Goal: Task Accomplishment & Management: Manage account settings

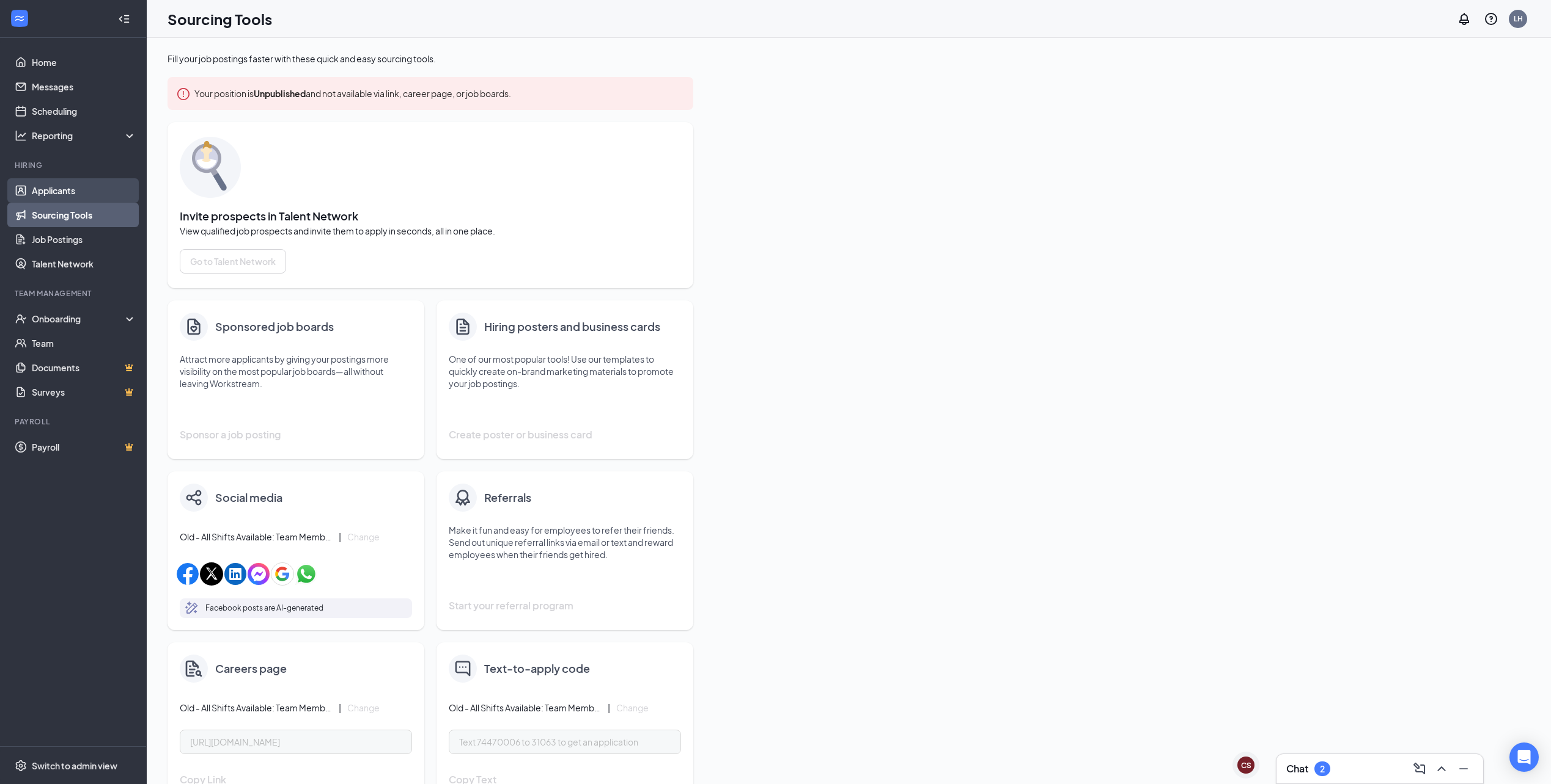
click at [74, 187] on link "Applicants" at bounding box center [84, 190] width 105 height 24
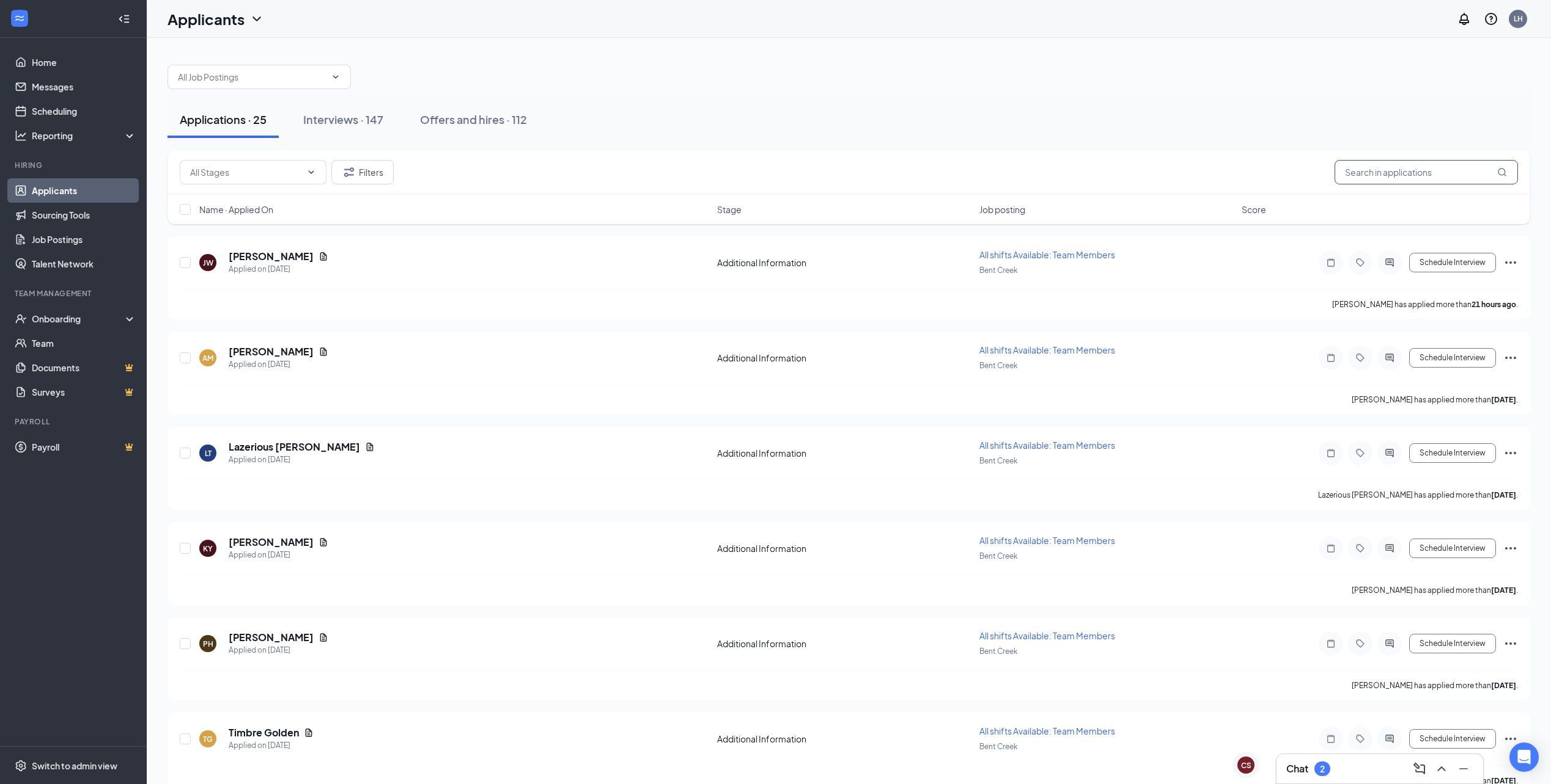
click at [1413, 172] on input "text" at bounding box center [1426, 172] width 184 height 24
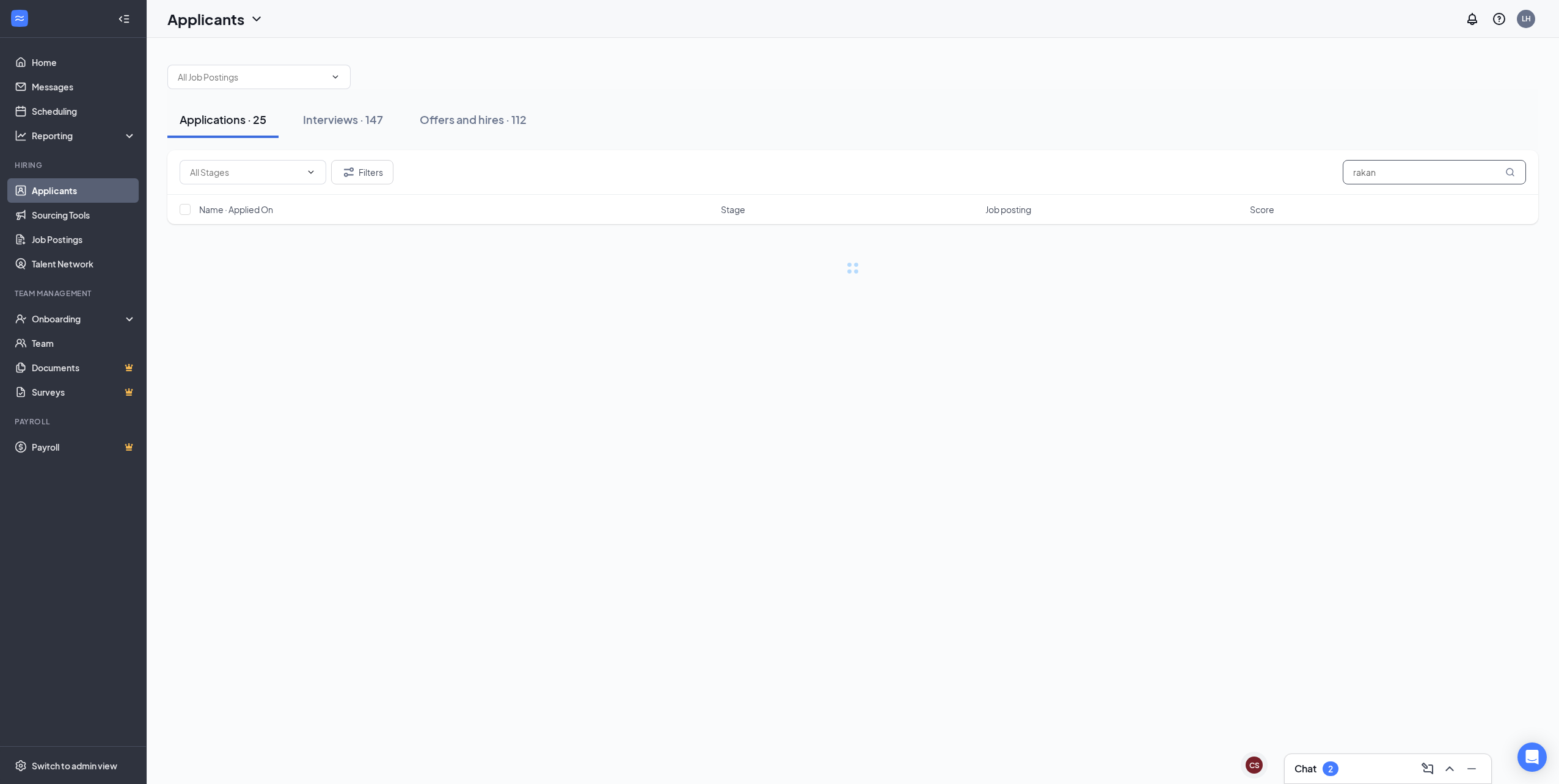
type input "rakan"
click at [366, 115] on div "Interviews · 1 / 147" at bounding box center [367, 119] width 94 height 16
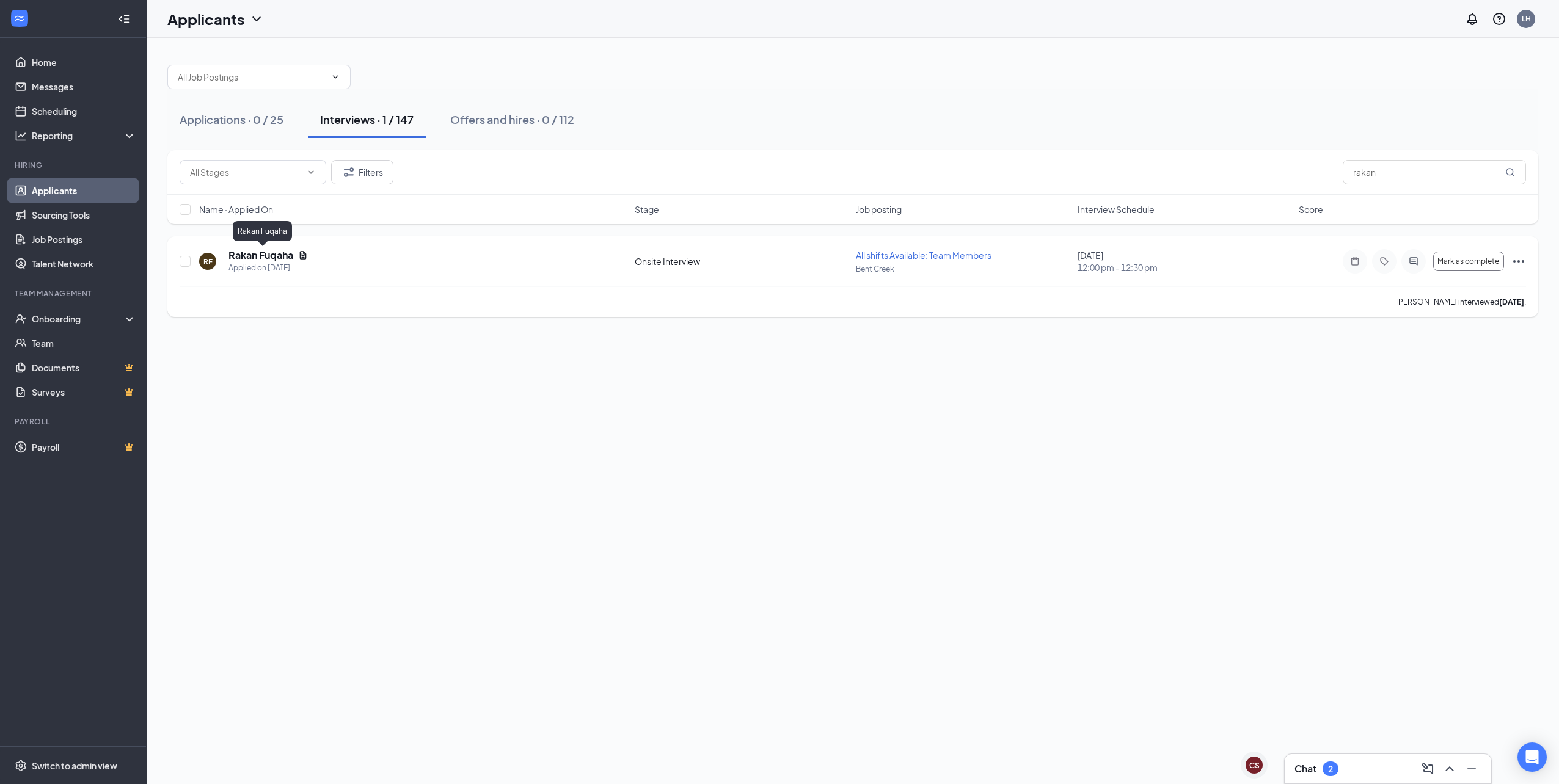
click at [268, 253] on h5 "Rakan Fuqaha" at bounding box center [261, 255] width 65 height 13
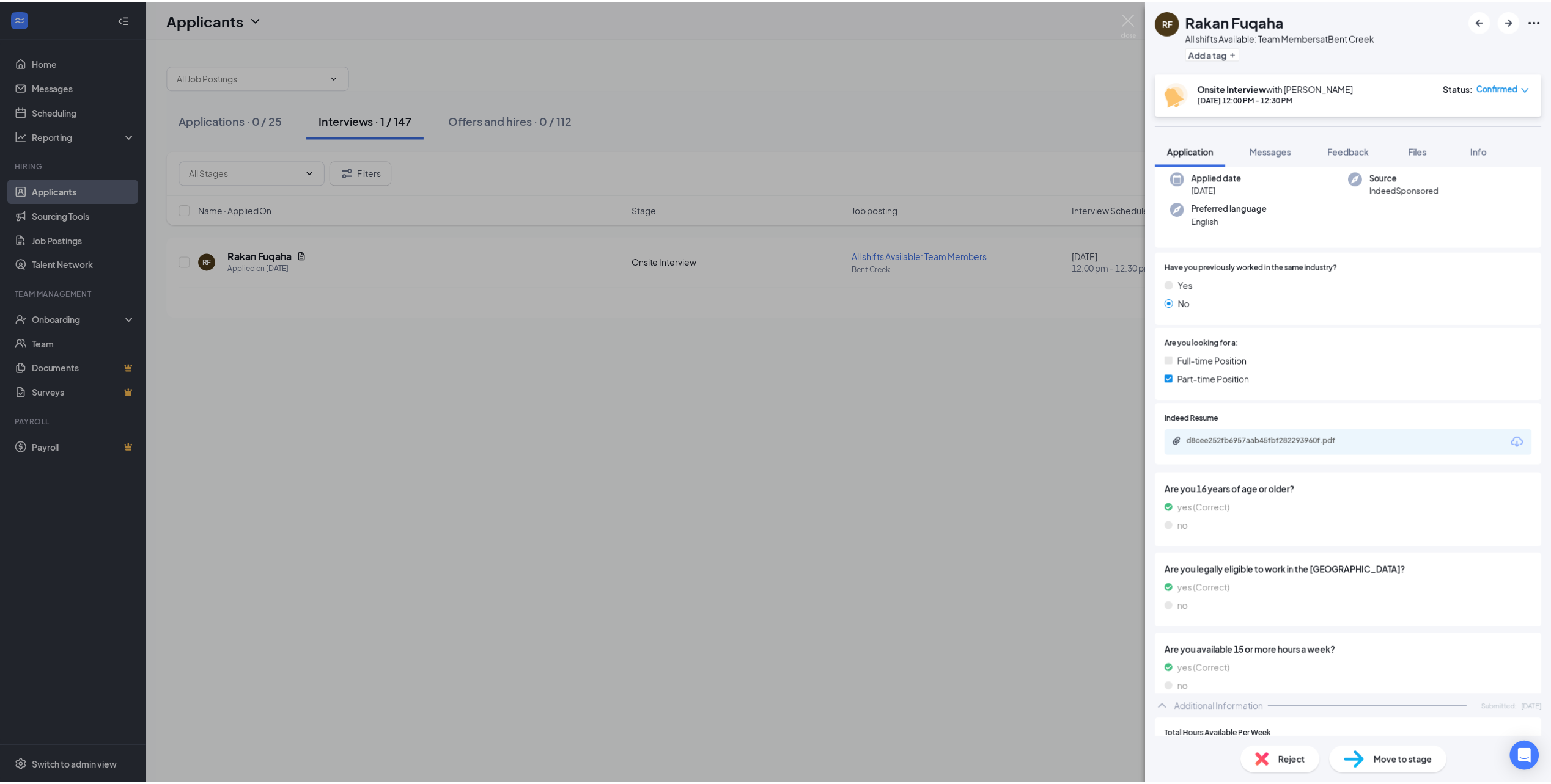
scroll to position [184, 0]
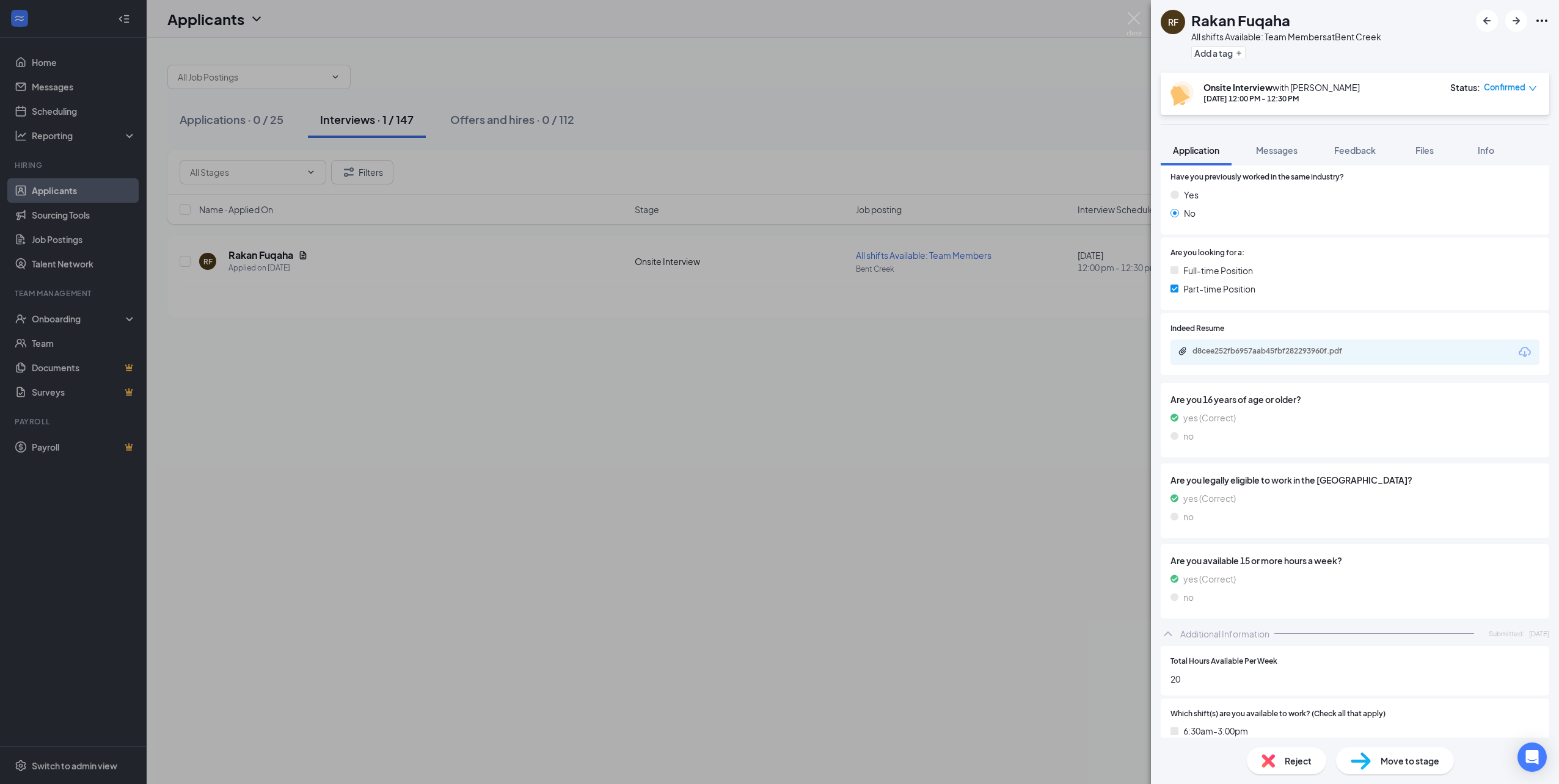
click at [1407, 765] on span "Move to stage" at bounding box center [1410, 761] width 59 height 13
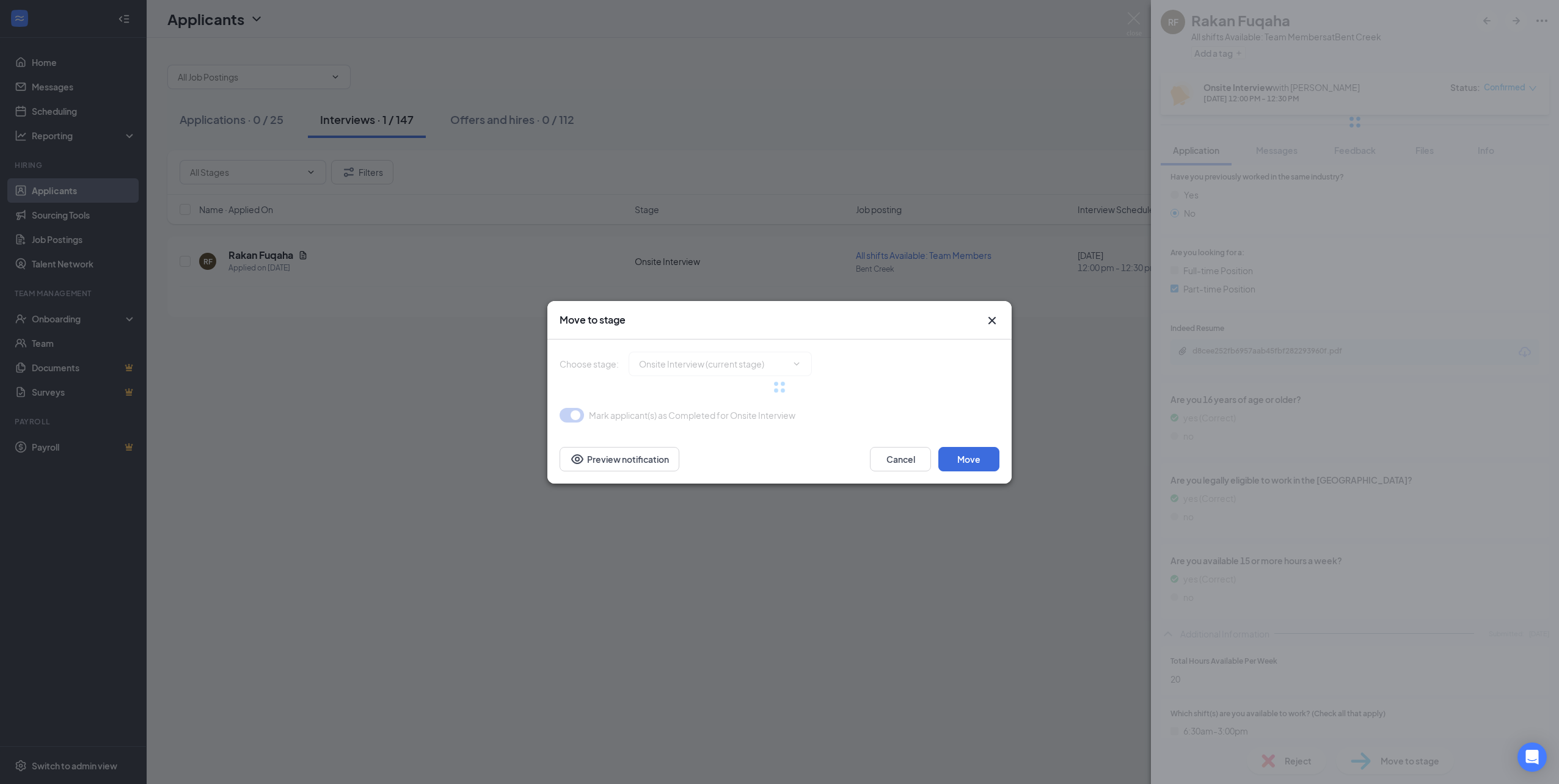
type input "Hiring Complete (final stage)"
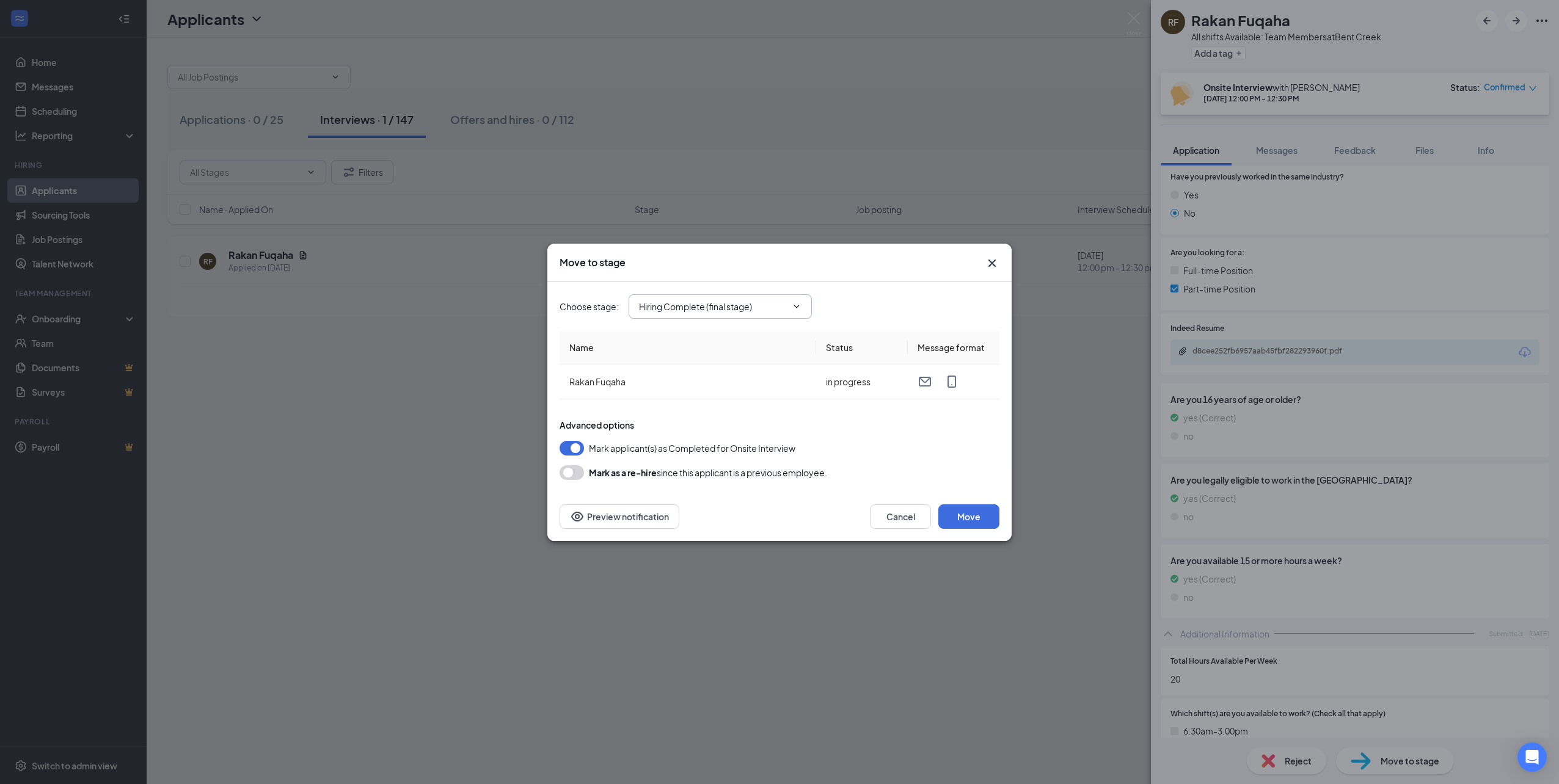
click at [705, 303] on input "Hiring Complete (final stage)" at bounding box center [712, 306] width 148 height 13
click at [953, 439] on div "Advanced options Mark applicant(s) as Completed for Onsite Interview [PERSON_NA…" at bounding box center [780, 450] width 440 height 61
click at [971, 509] on button "Move" at bounding box center [969, 516] width 61 height 24
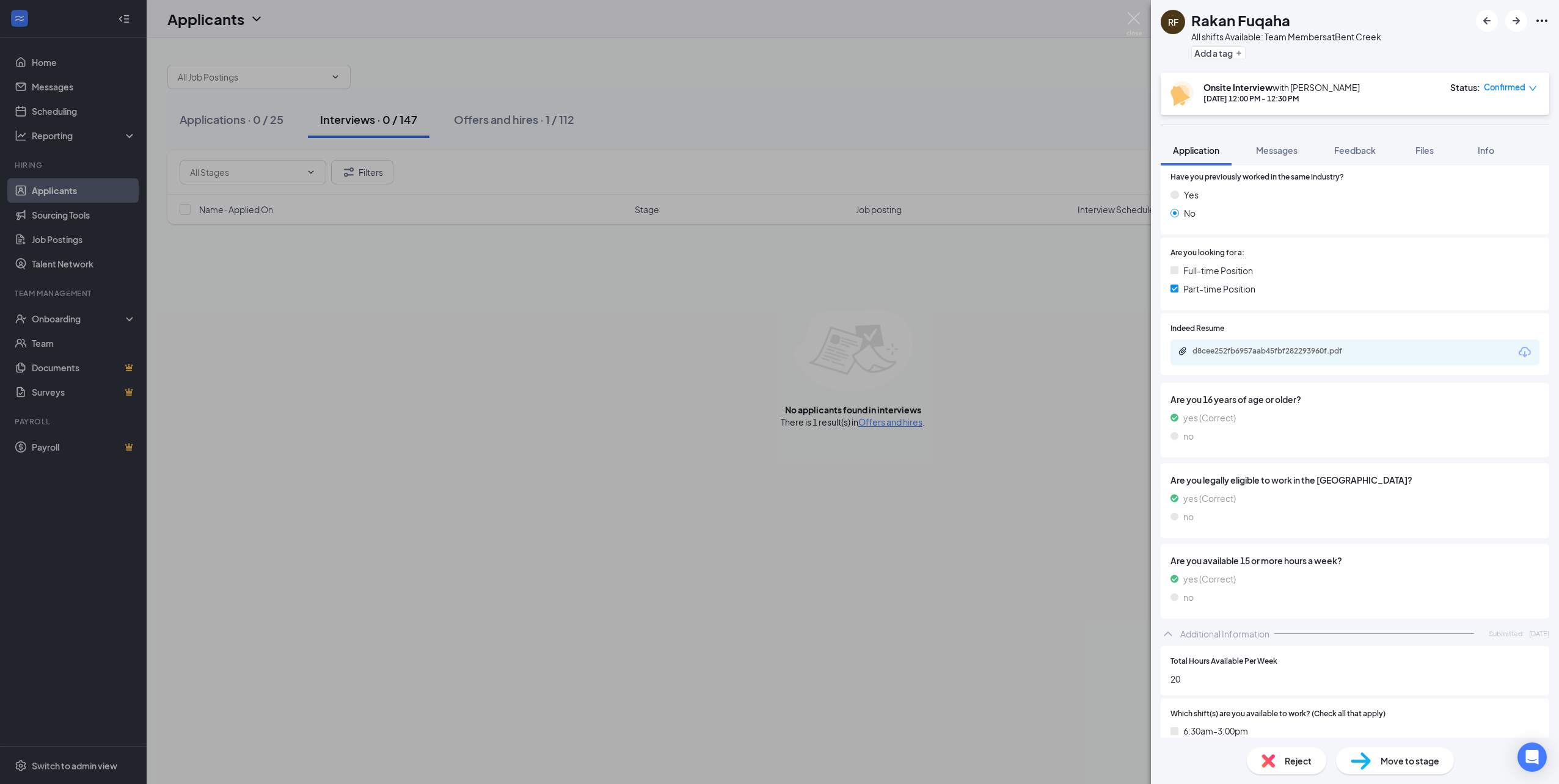
click at [1011, 555] on div "RF Rakan Fuqaha All shifts Available: Team Members at [GEOGRAPHIC_DATA] Add a t…" at bounding box center [780, 392] width 1559 height 784
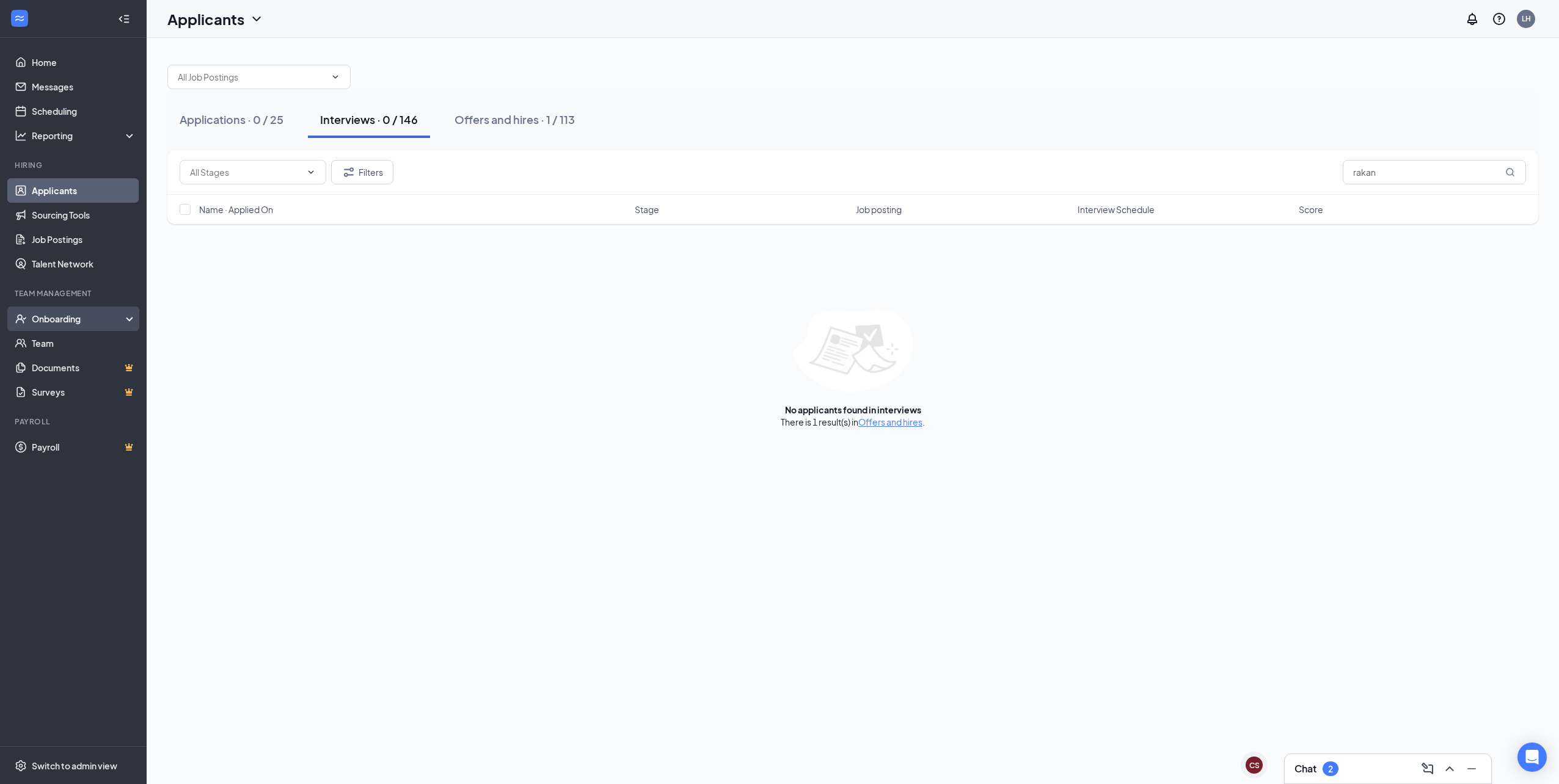
click at [95, 315] on div "Onboarding" at bounding box center [79, 319] width 94 height 12
click at [95, 422] on link "Activity log" at bounding box center [84, 416] width 105 height 24
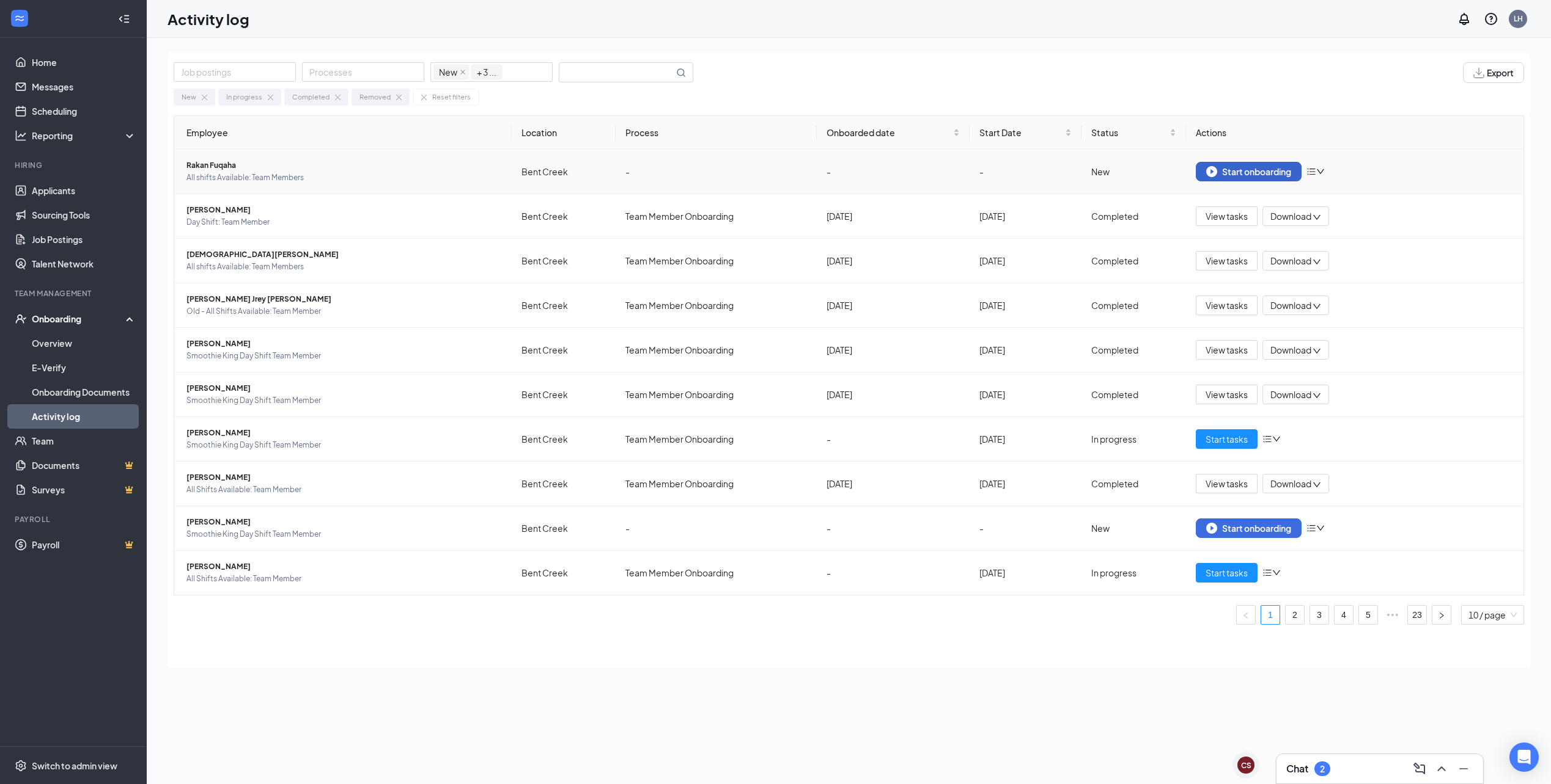
click at [1247, 169] on div "Start onboarding" at bounding box center [1248, 172] width 85 height 11
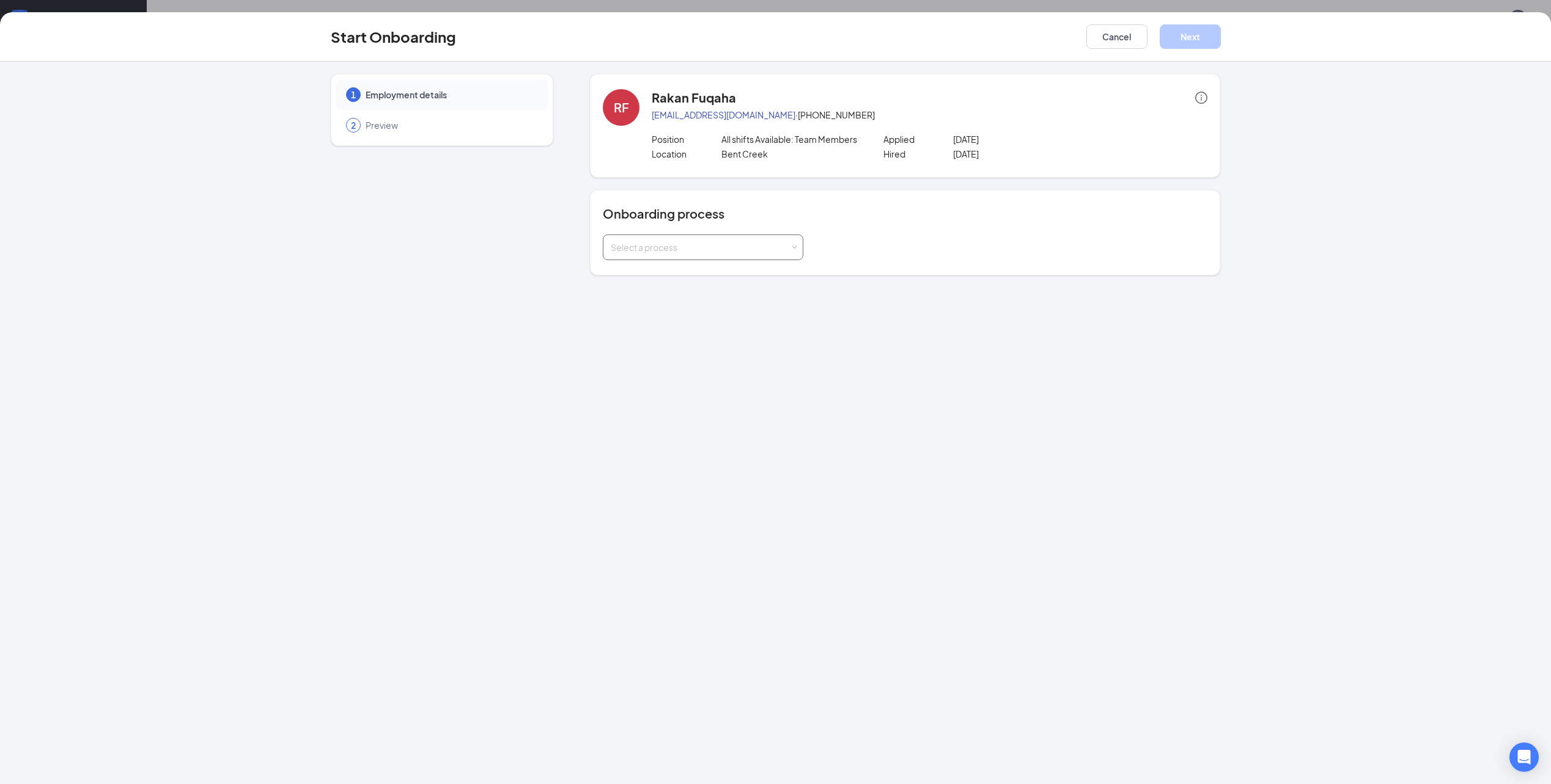
click at [726, 249] on div "Select a process" at bounding box center [699, 248] width 179 height 12
click at [709, 279] on li "Team Member Onboarding" at bounding box center [702, 273] width 201 height 22
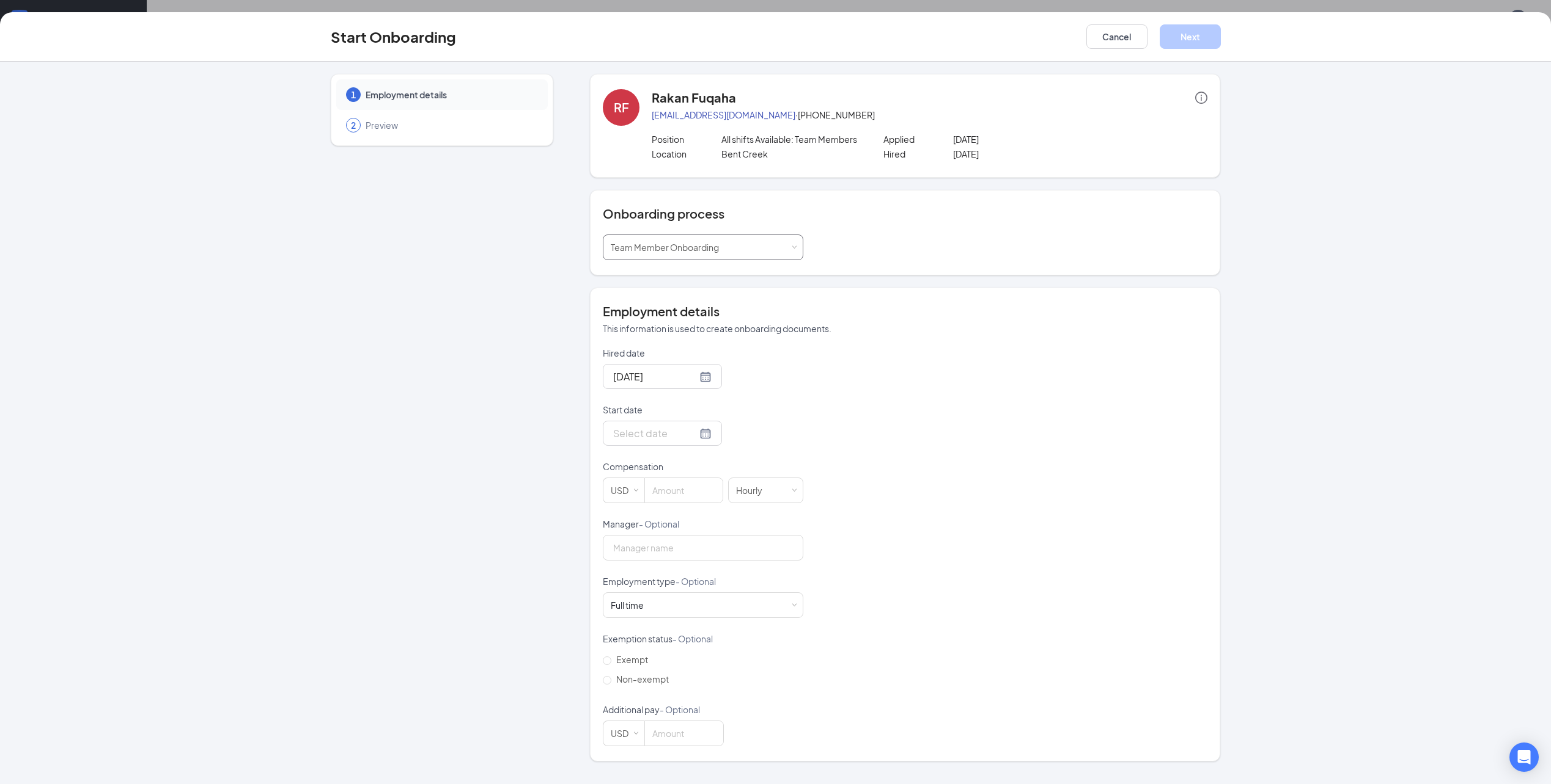
scroll to position [55, 0]
click at [645, 427] on input "Start date" at bounding box center [655, 433] width 84 height 16
type input "[DATE]"
click at [639, 547] on div "15" at bounding box center [643, 542] width 15 height 15
click at [928, 398] on div "Hired date [DATE] Start date [DATE] [DATE] Su Mo Tu We Th Fr Sa 31 1 2 3 4 5 6 …" at bounding box center [905, 547] width 605 height 400
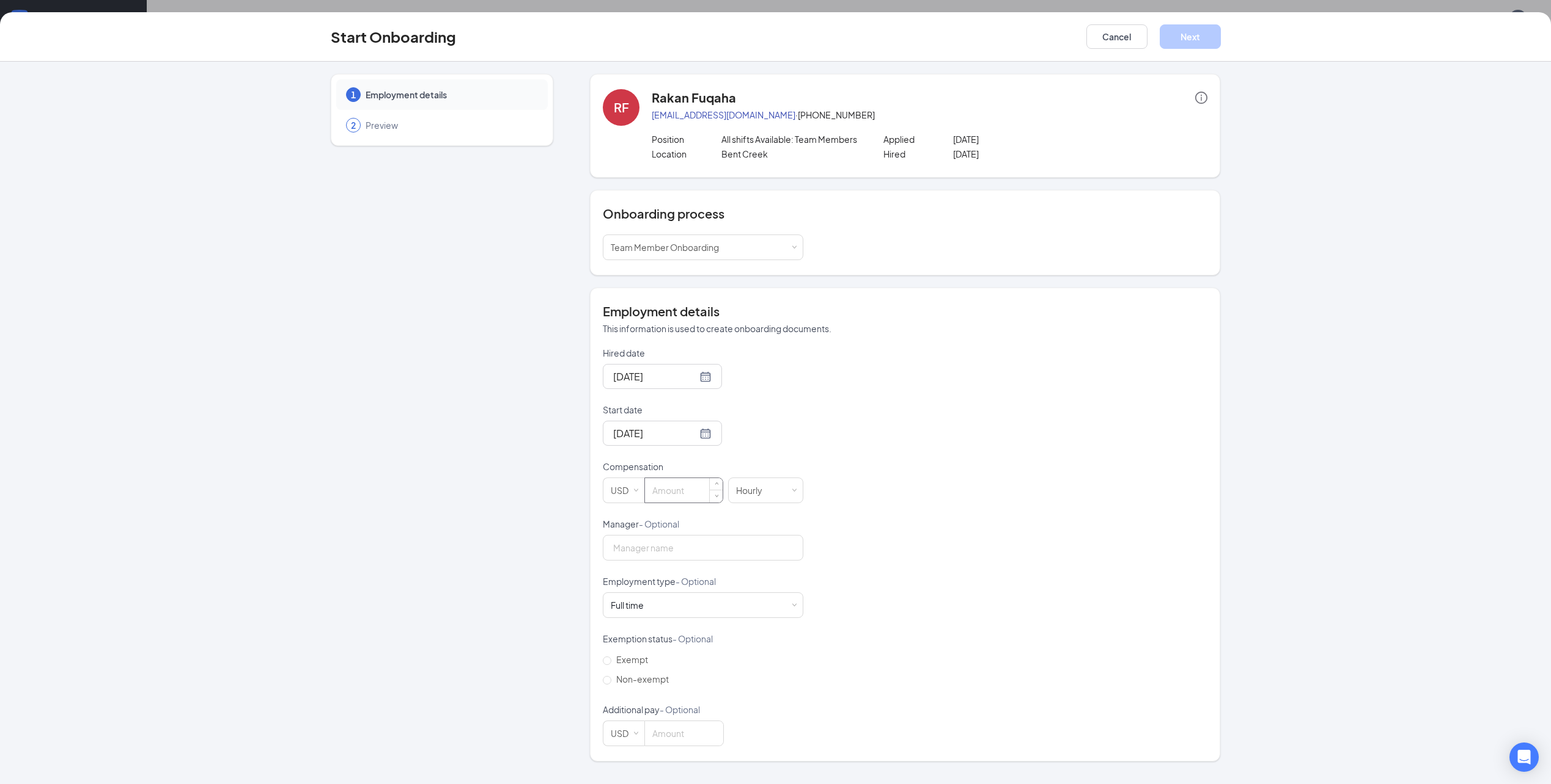
click at [692, 488] on input at bounding box center [683, 490] width 77 height 24
type input "11.5"
click at [1181, 37] on button "Next" at bounding box center [1190, 36] width 61 height 24
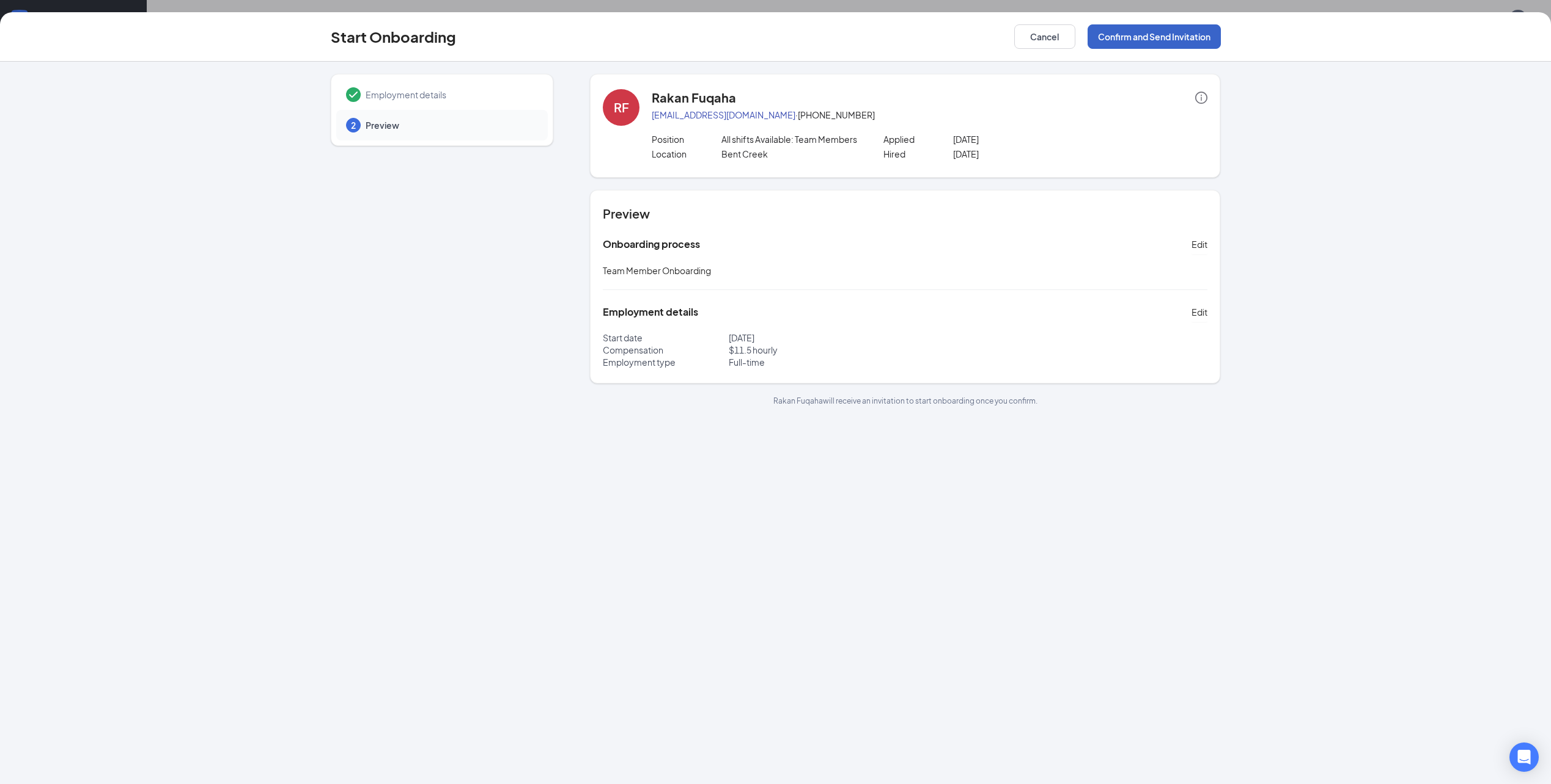
click at [1180, 27] on button "Confirm and Send Invitation" at bounding box center [1154, 36] width 134 height 24
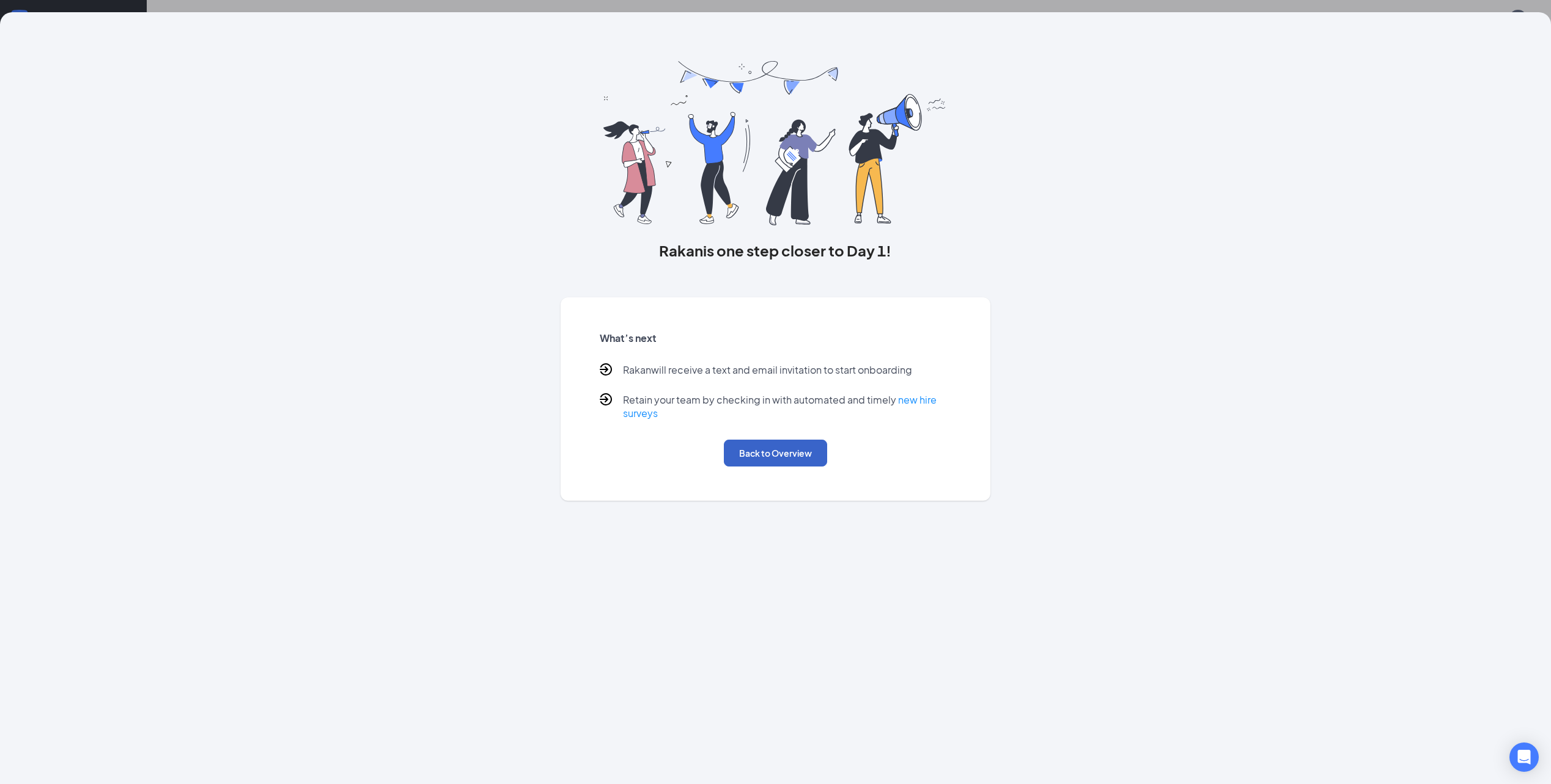
click at [791, 456] on button "Back to Overview" at bounding box center [775, 453] width 103 height 27
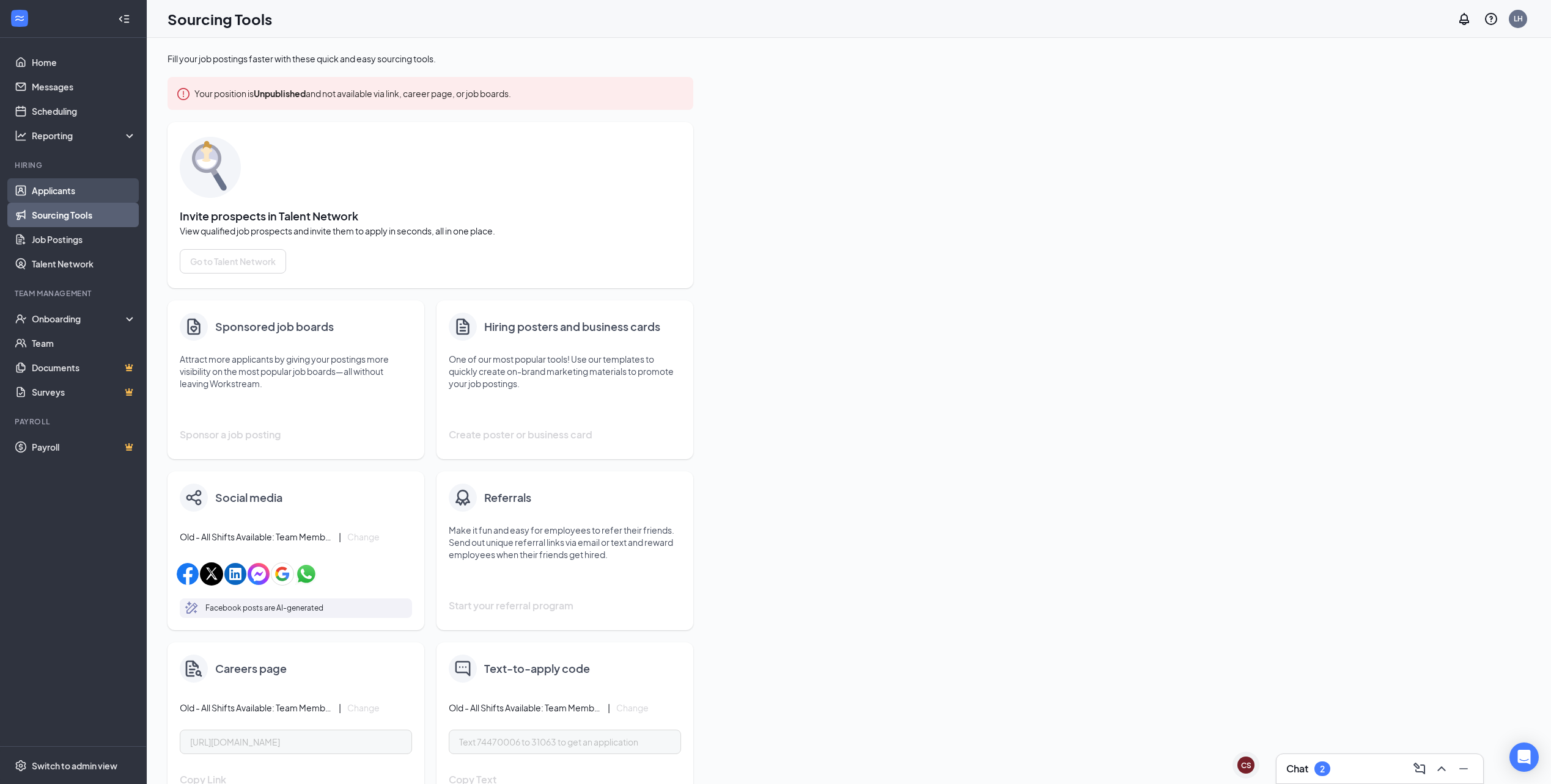
click at [116, 192] on link "Applicants" at bounding box center [84, 190] width 105 height 24
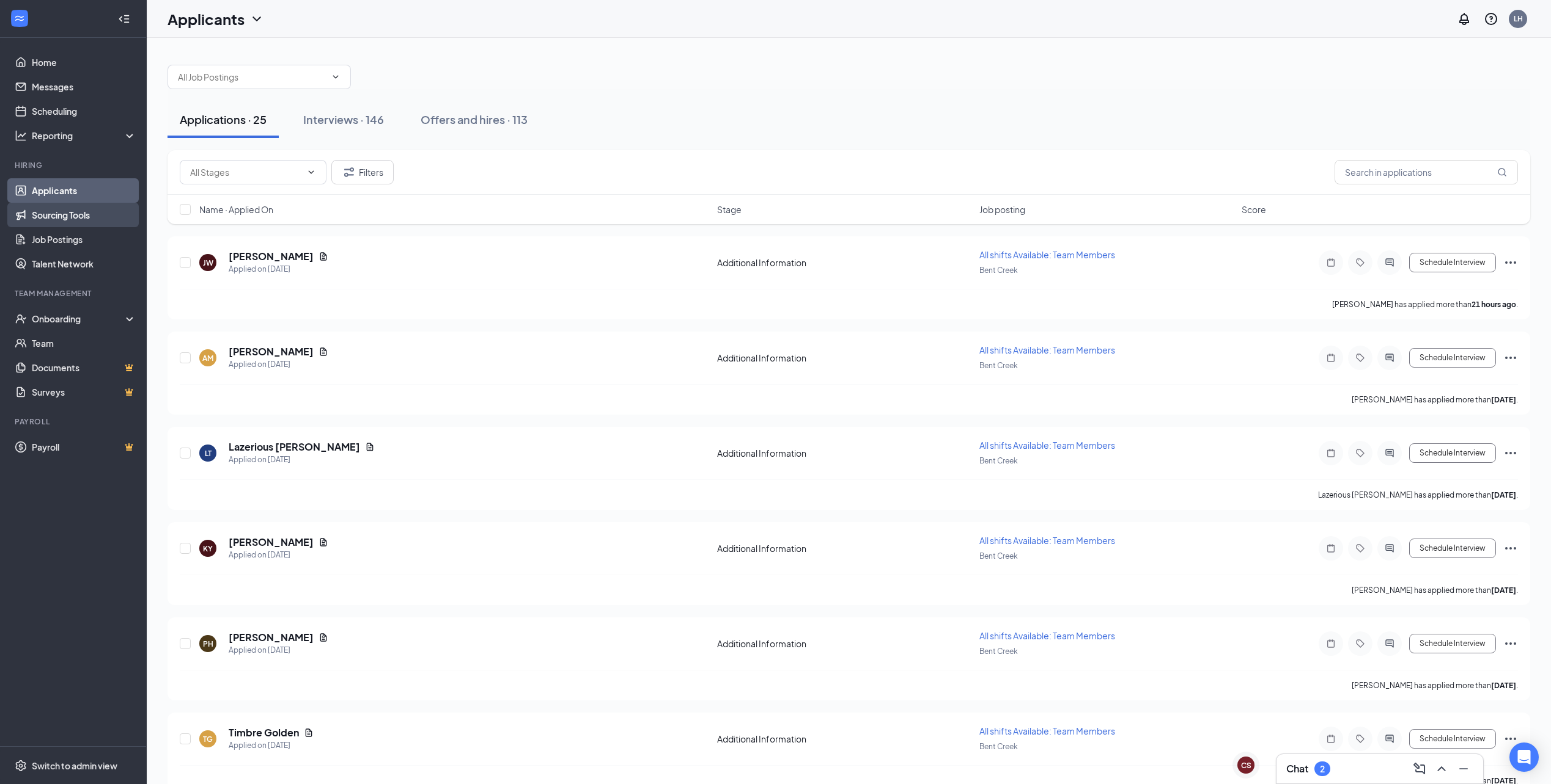
click at [98, 215] on link "Sourcing Tools" at bounding box center [84, 215] width 105 height 24
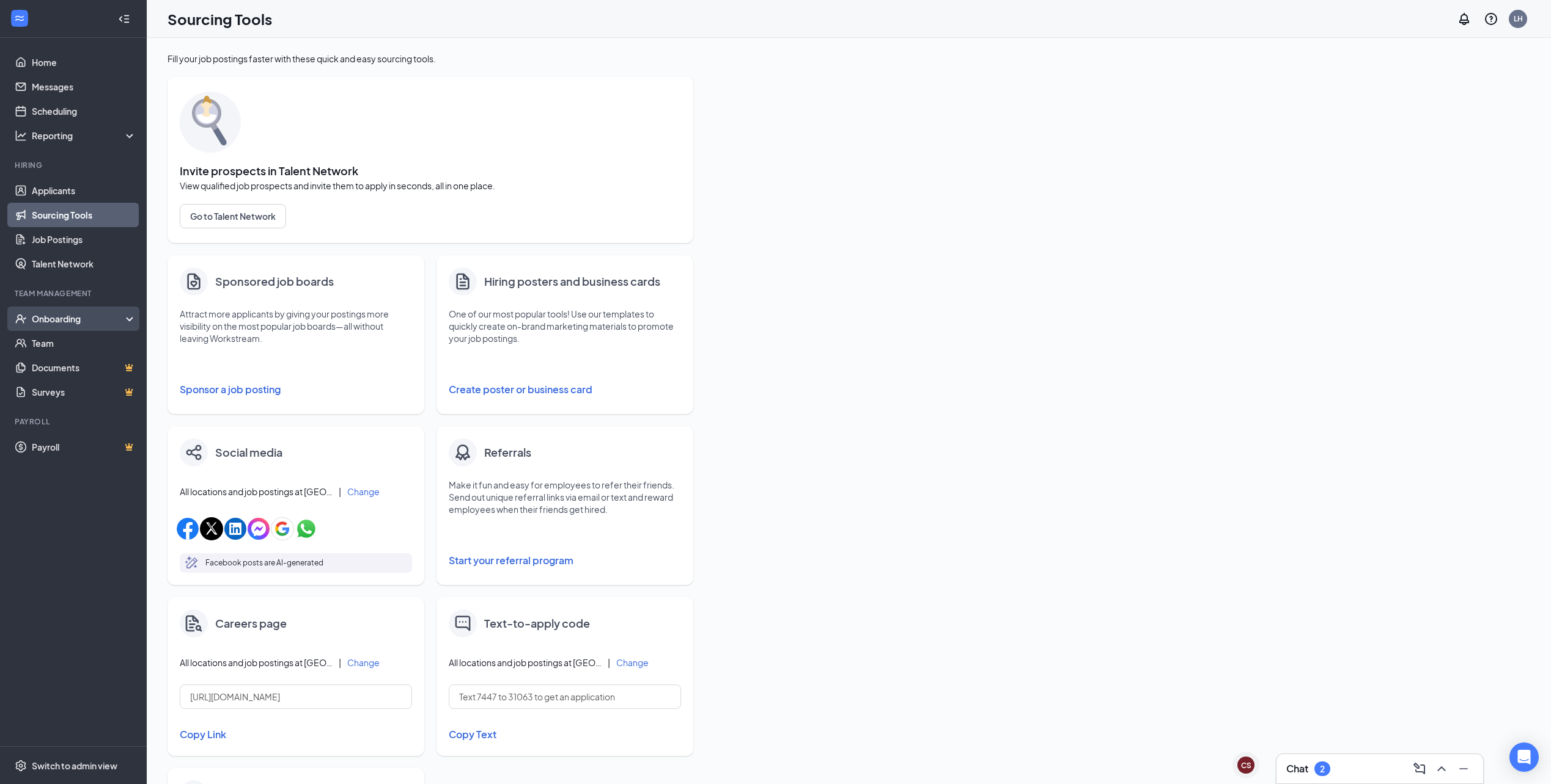
click at [111, 323] on div "Onboarding" at bounding box center [79, 319] width 94 height 12
click at [103, 421] on link "Activity log" at bounding box center [84, 416] width 105 height 24
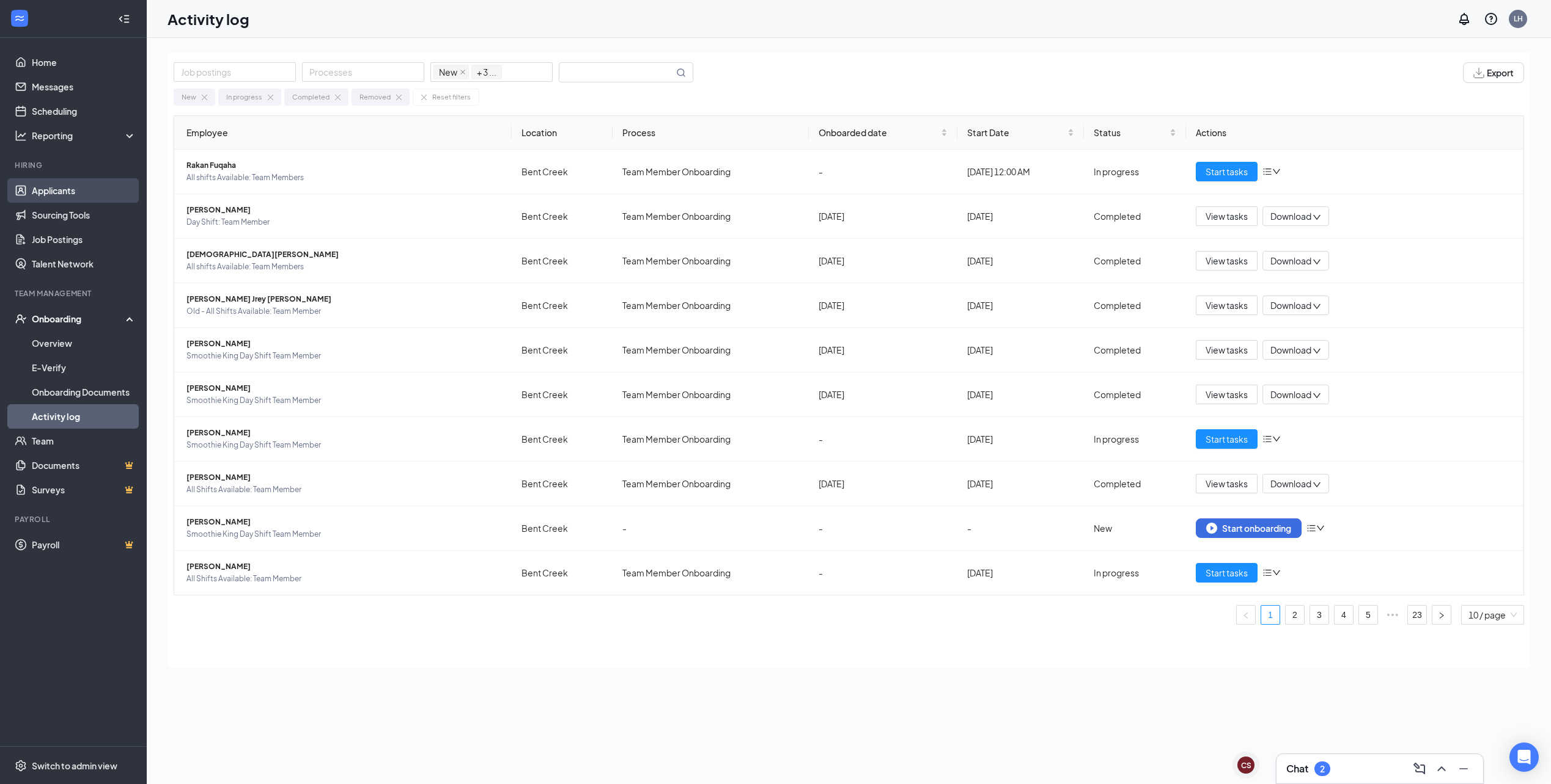
click at [83, 198] on link "Applicants" at bounding box center [84, 190] width 105 height 24
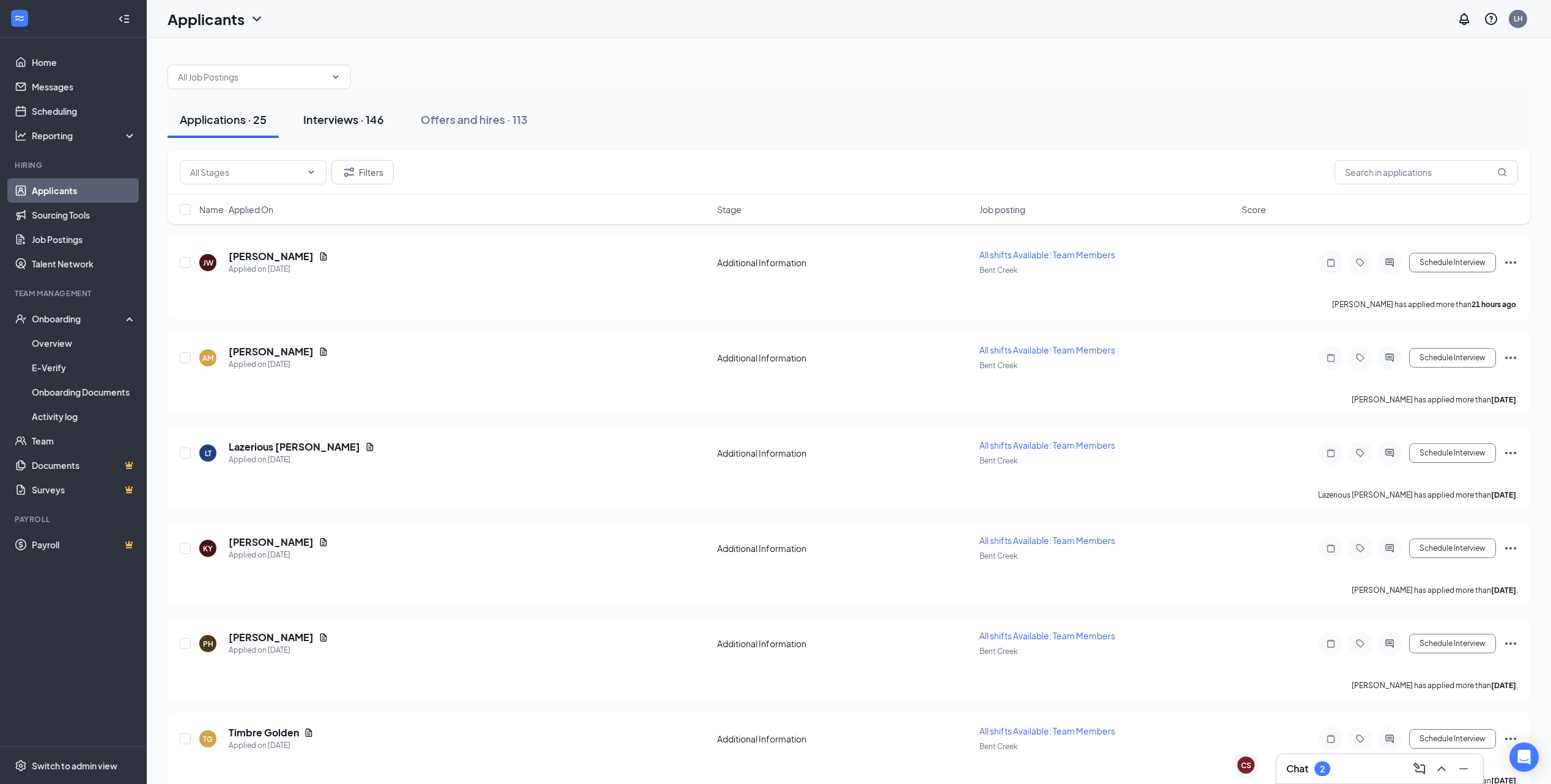
click at [363, 123] on div "Interviews · 146" at bounding box center [343, 119] width 80 height 16
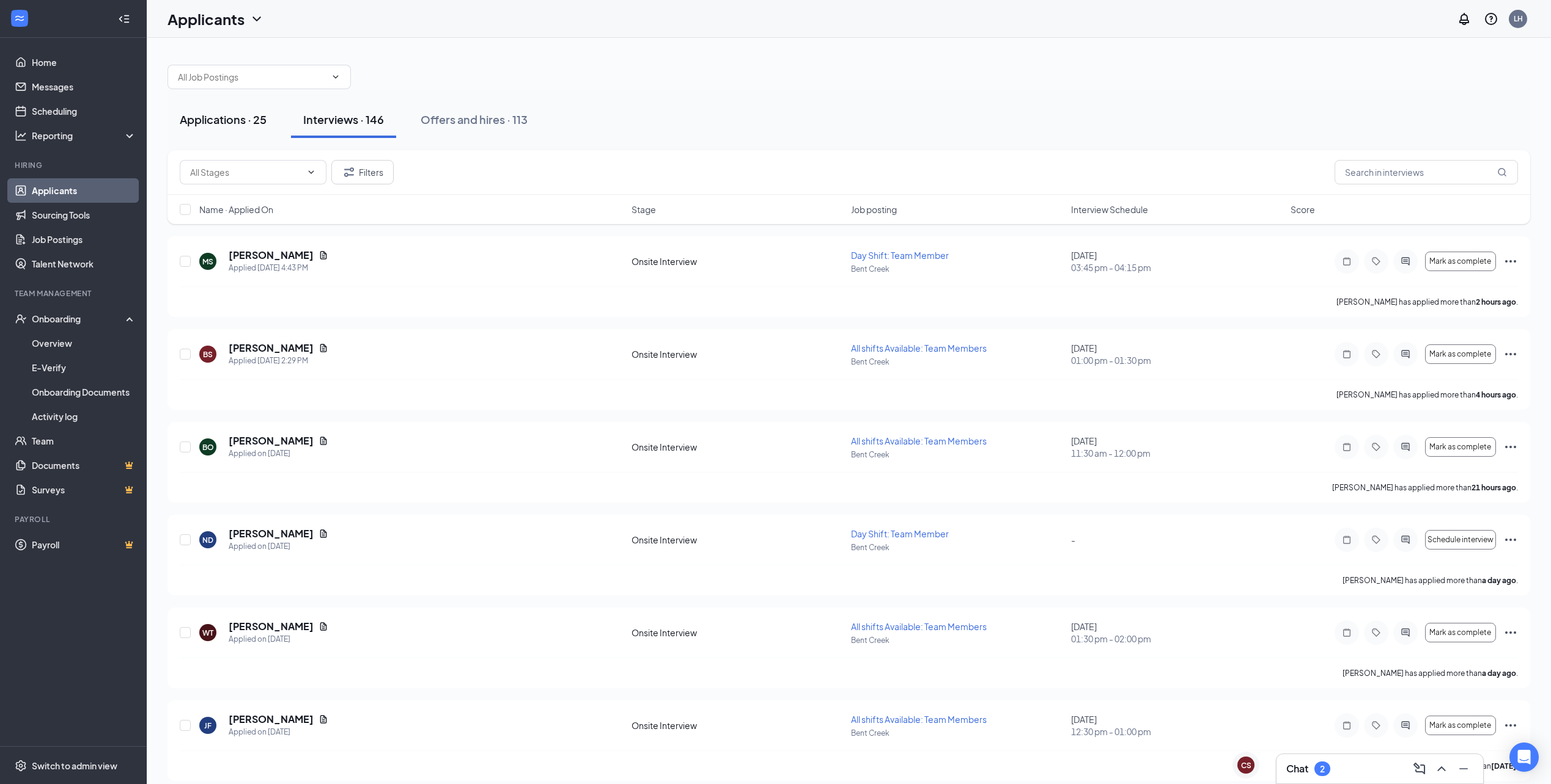
click at [202, 119] on div "Applications · 25" at bounding box center [223, 119] width 87 height 16
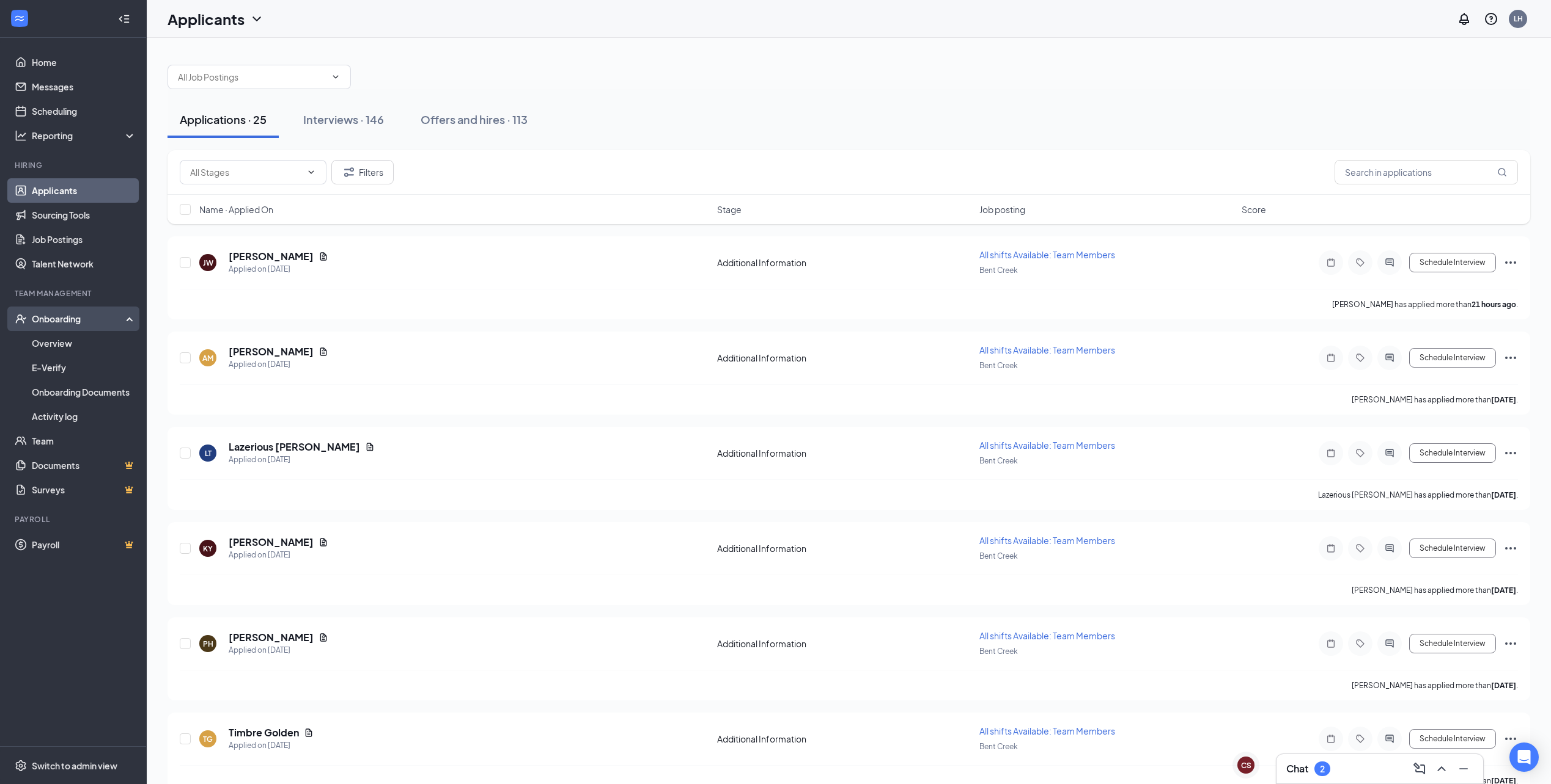
click at [95, 322] on div "Onboarding" at bounding box center [79, 319] width 94 height 12
drag, startPoint x: 111, startPoint y: 327, endPoint x: 102, endPoint y: 335, distance: 12.0
click at [110, 327] on div "Onboarding" at bounding box center [73, 319] width 147 height 24
click at [82, 344] on link "Overview" at bounding box center [84, 343] width 105 height 24
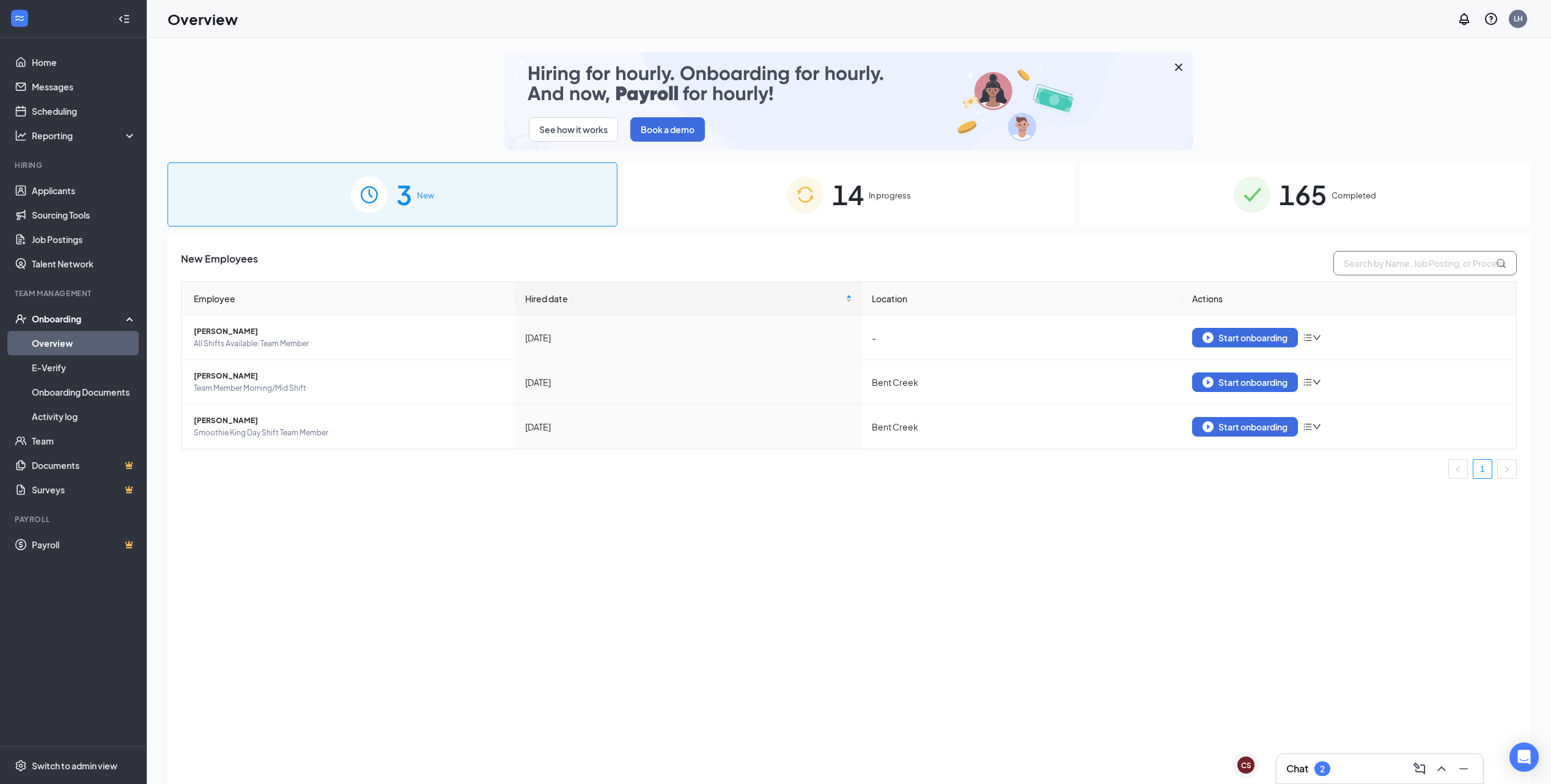
click at [1410, 258] on input "text" at bounding box center [1424, 263] width 184 height 24
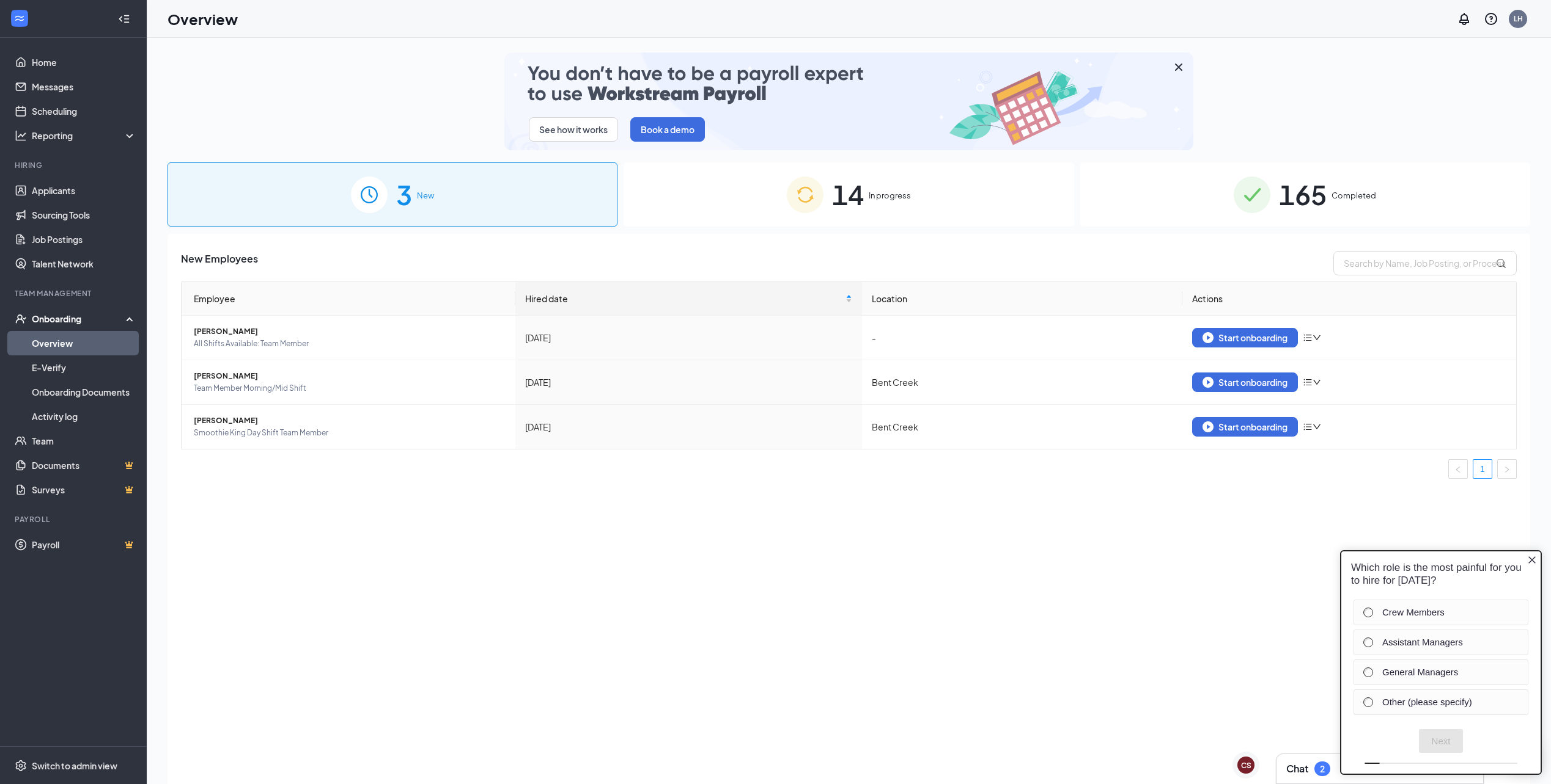
click at [107, 314] on div "Onboarding" at bounding box center [79, 319] width 94 height 12
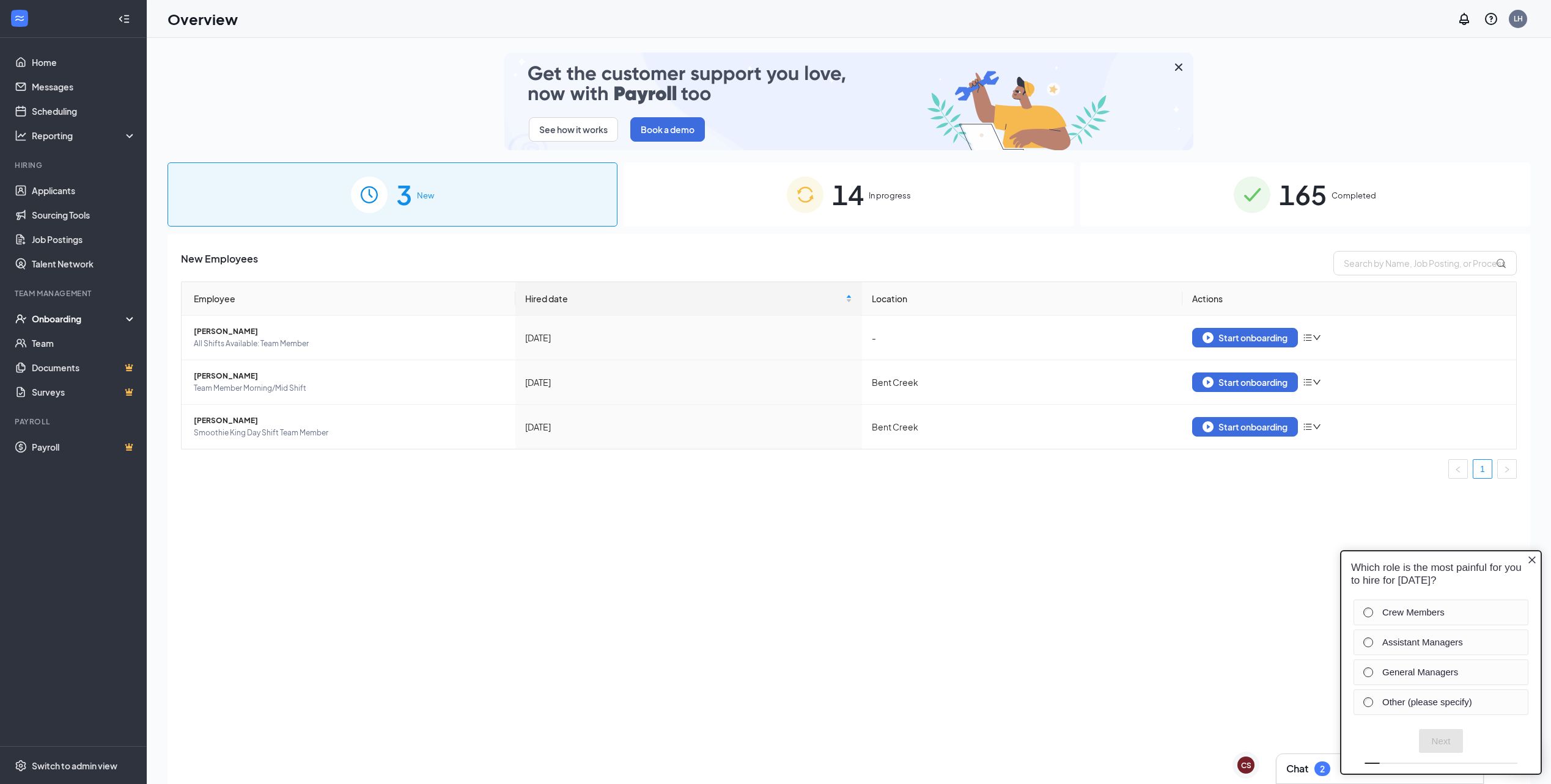
click at [99, 317] on div "Onboarding" at bounding box center [79, 319] width 94 height 12
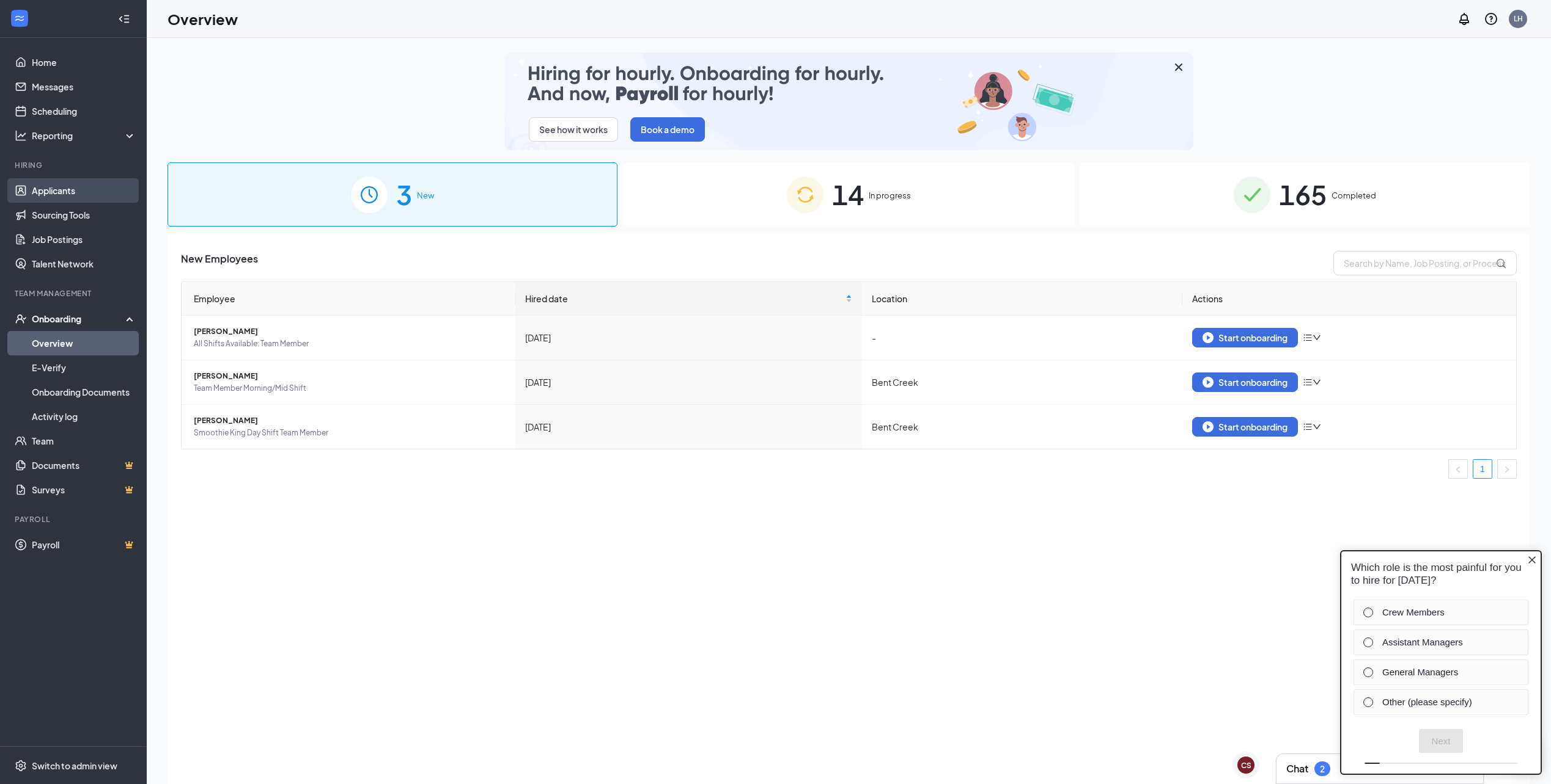
click at [81, 180] on link "Applicants" at bounding box center [84, 190] width 105 height 24
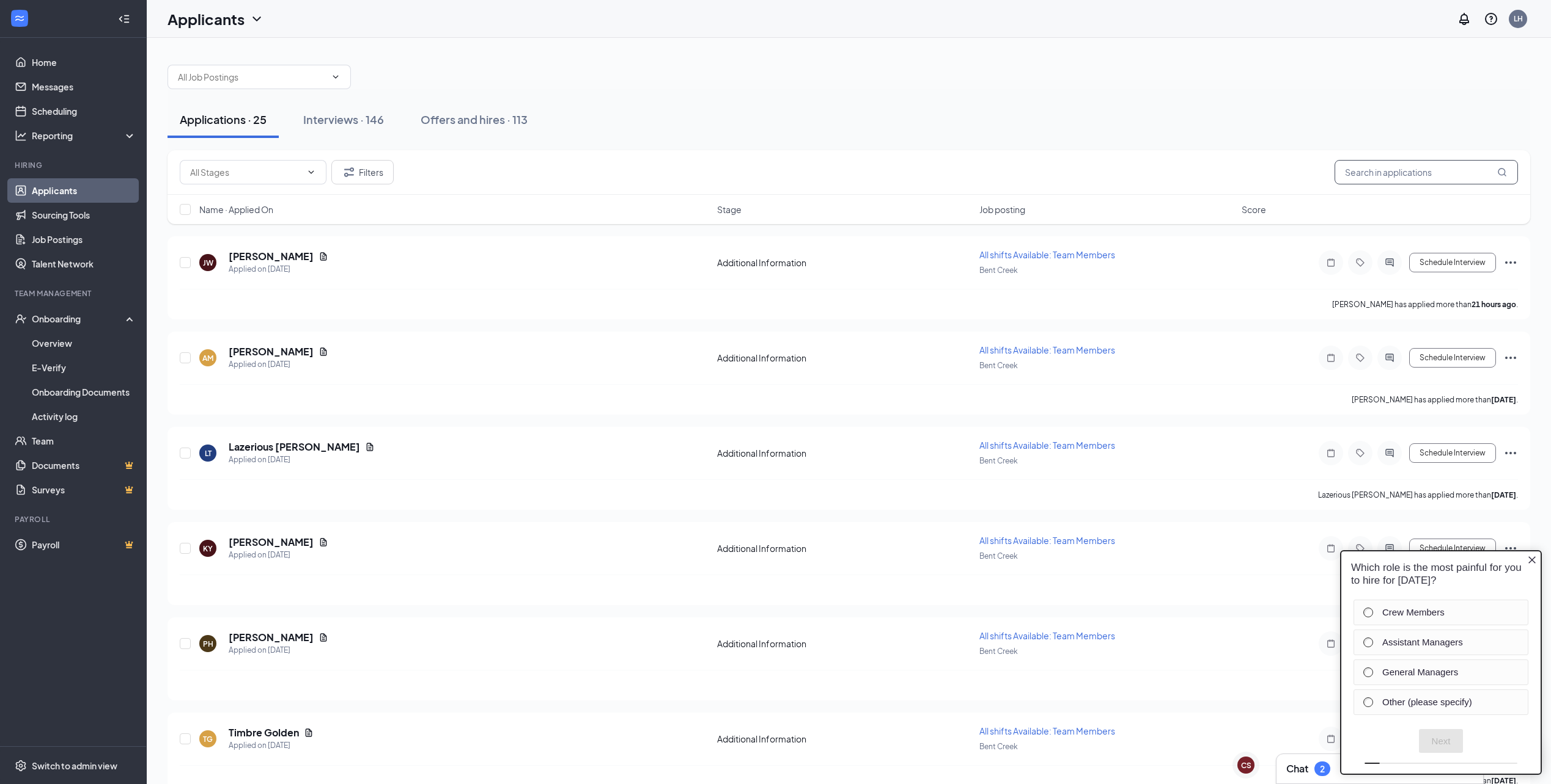
click at [1403, 176] on input "text" at bounding box center [1426, 172] width 184 height 24
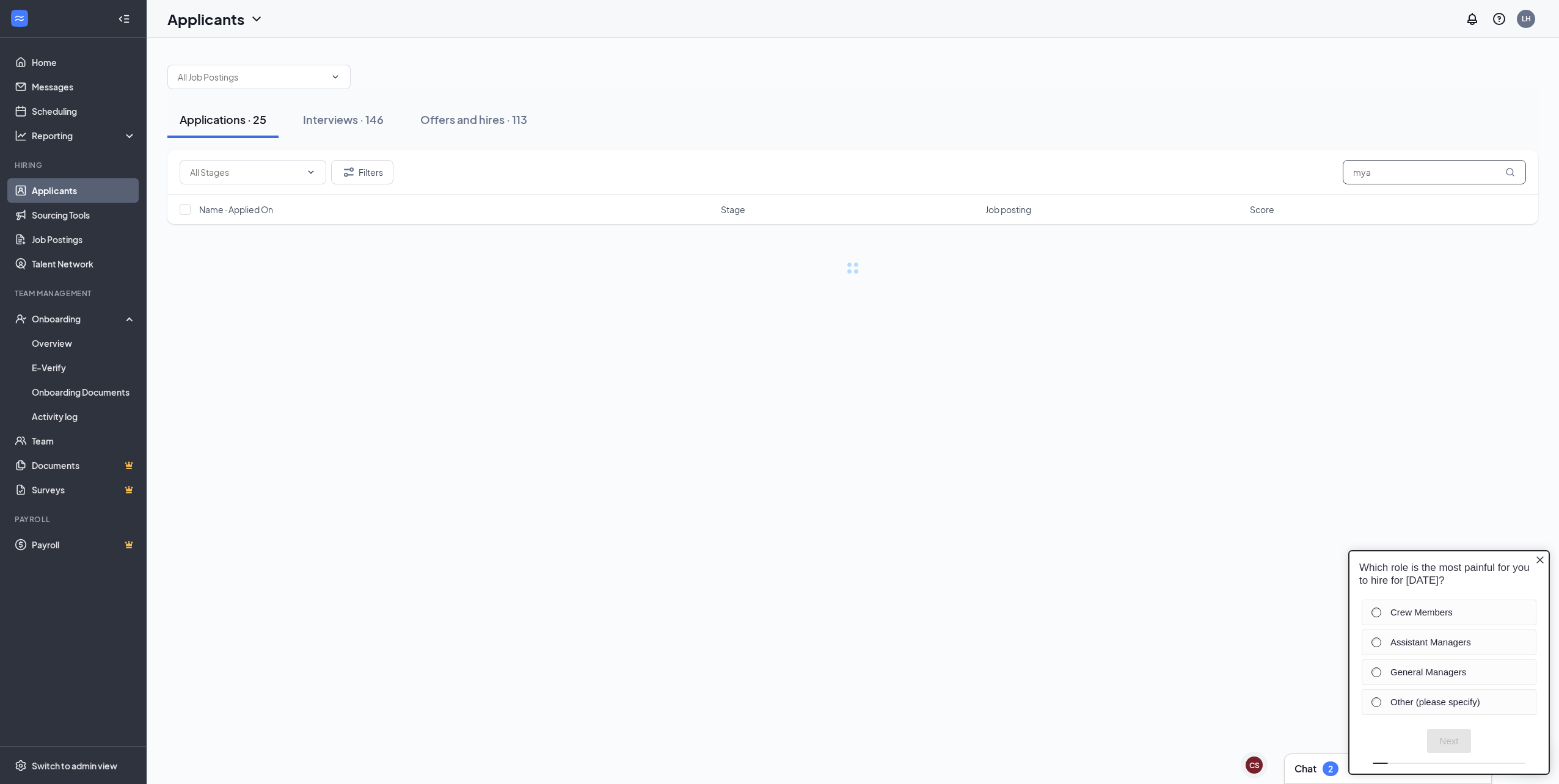
type input "mya"
click at [1543, 564] on icon "Close button" at bounding box center [1540, 560] width 10 height 10
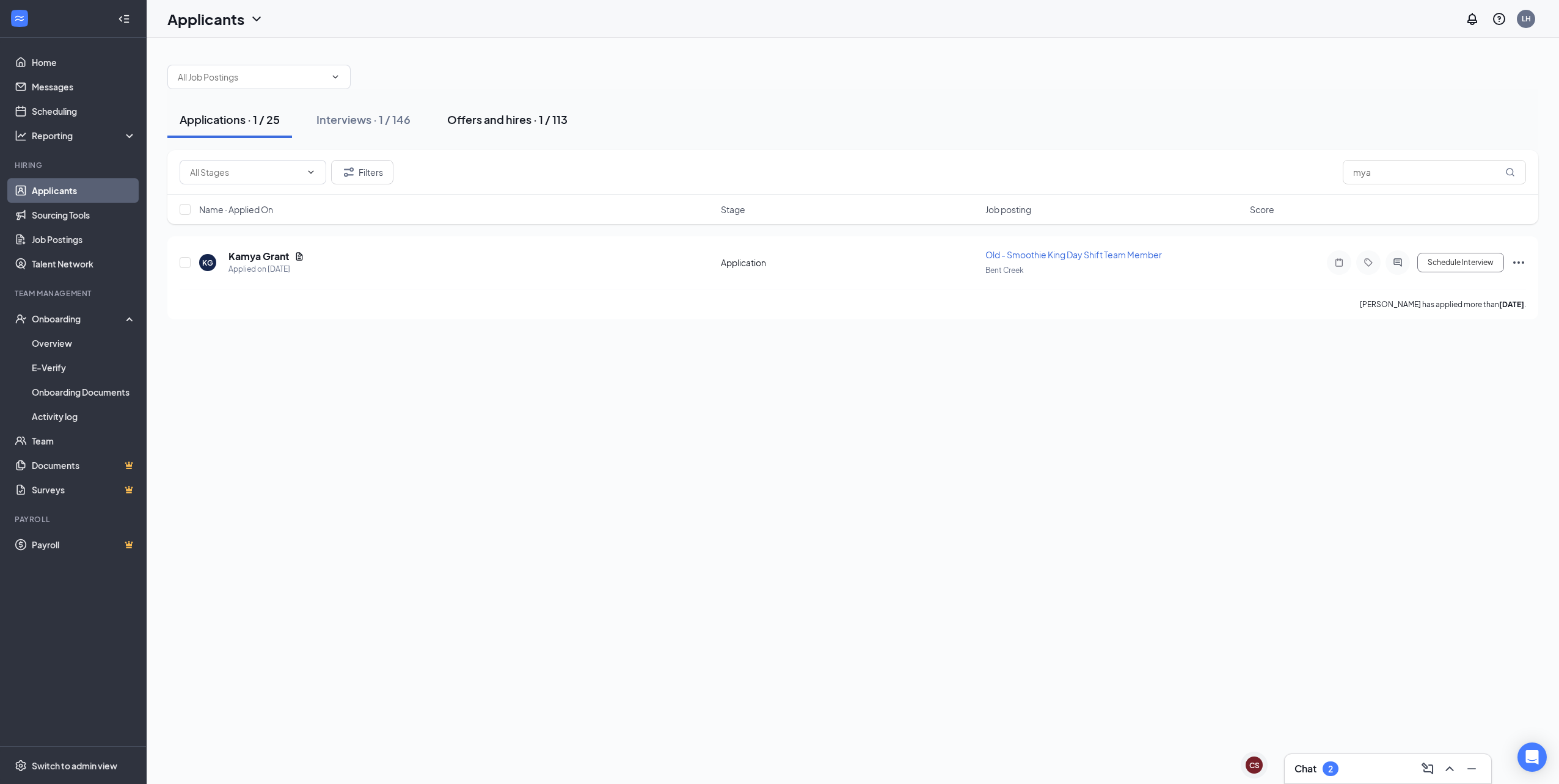
click at [526, 126] on div "Offers and hires · 1 / 113" at bounding box center [508, 119] width 120 height 16
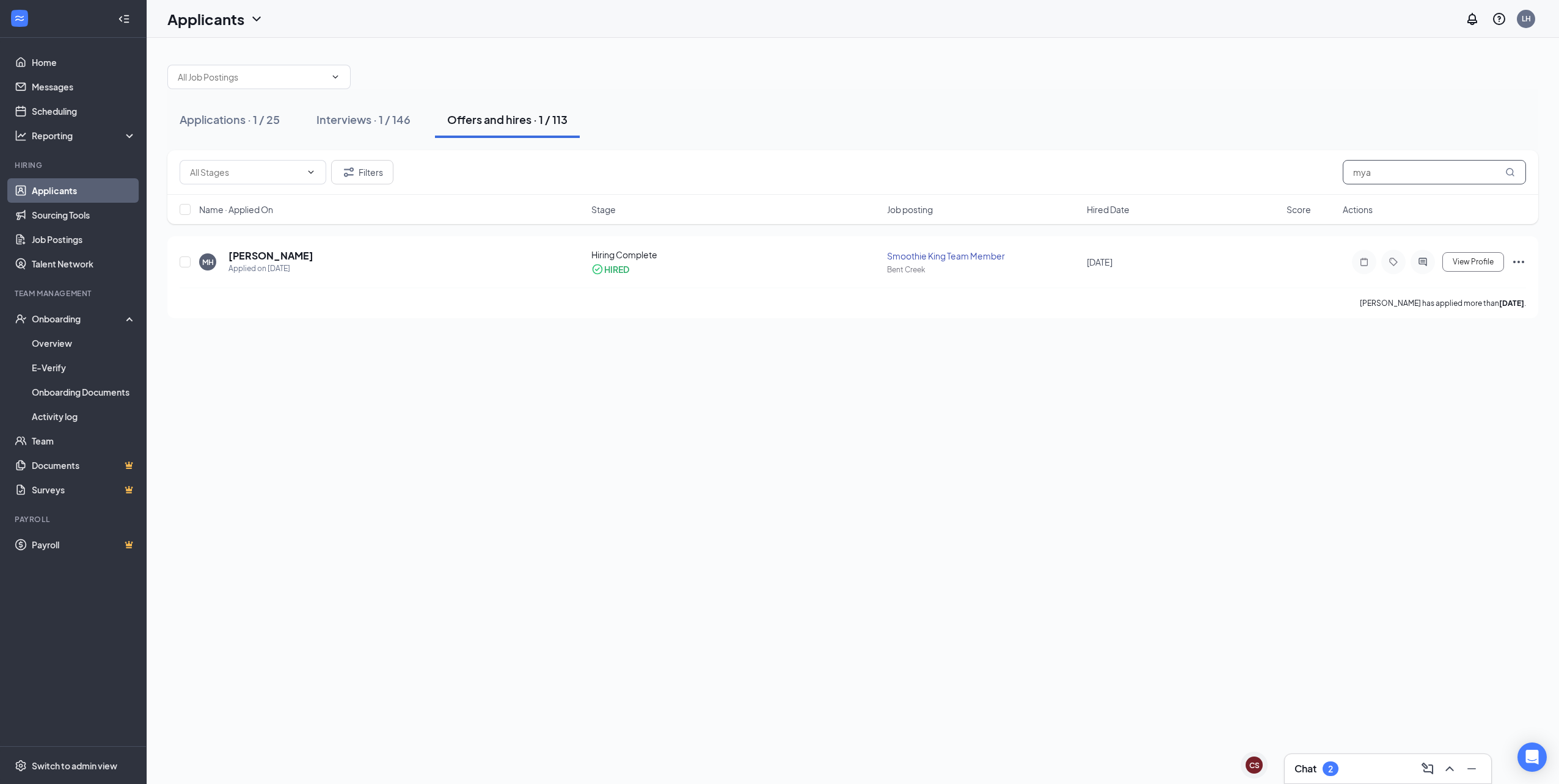
click at [1400, 176] on input "mya" at bounding box center [1434, 172] width 184 height 24
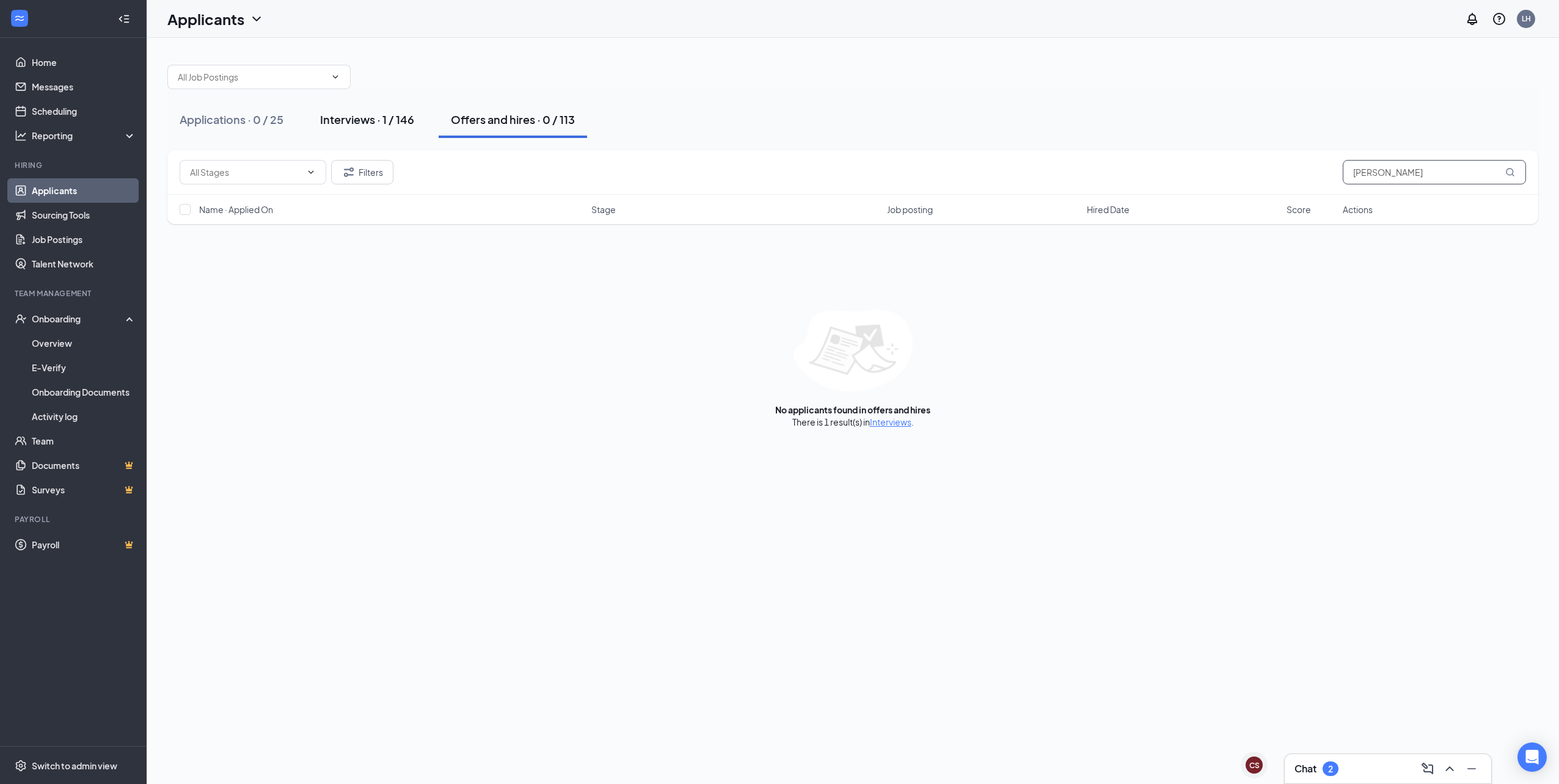
type input "mya miller"
click at [392, 127] on button "Interviews · 1 / 146" at bounding box center [367, 119] width 119 height 37
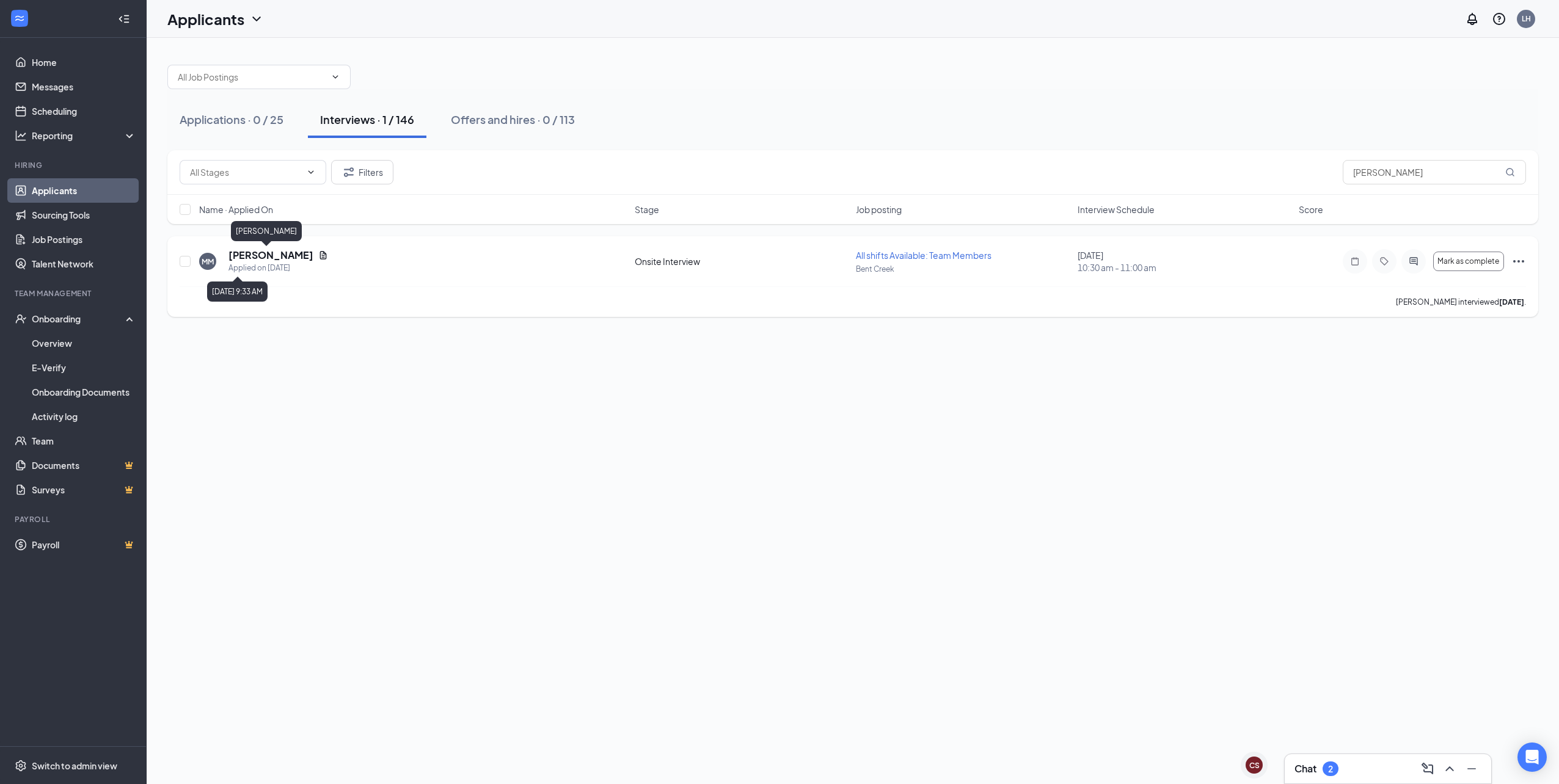
click at [260, 257] on h5 "Mya Miller" at bounding box center [271, 255] width 85 height 13
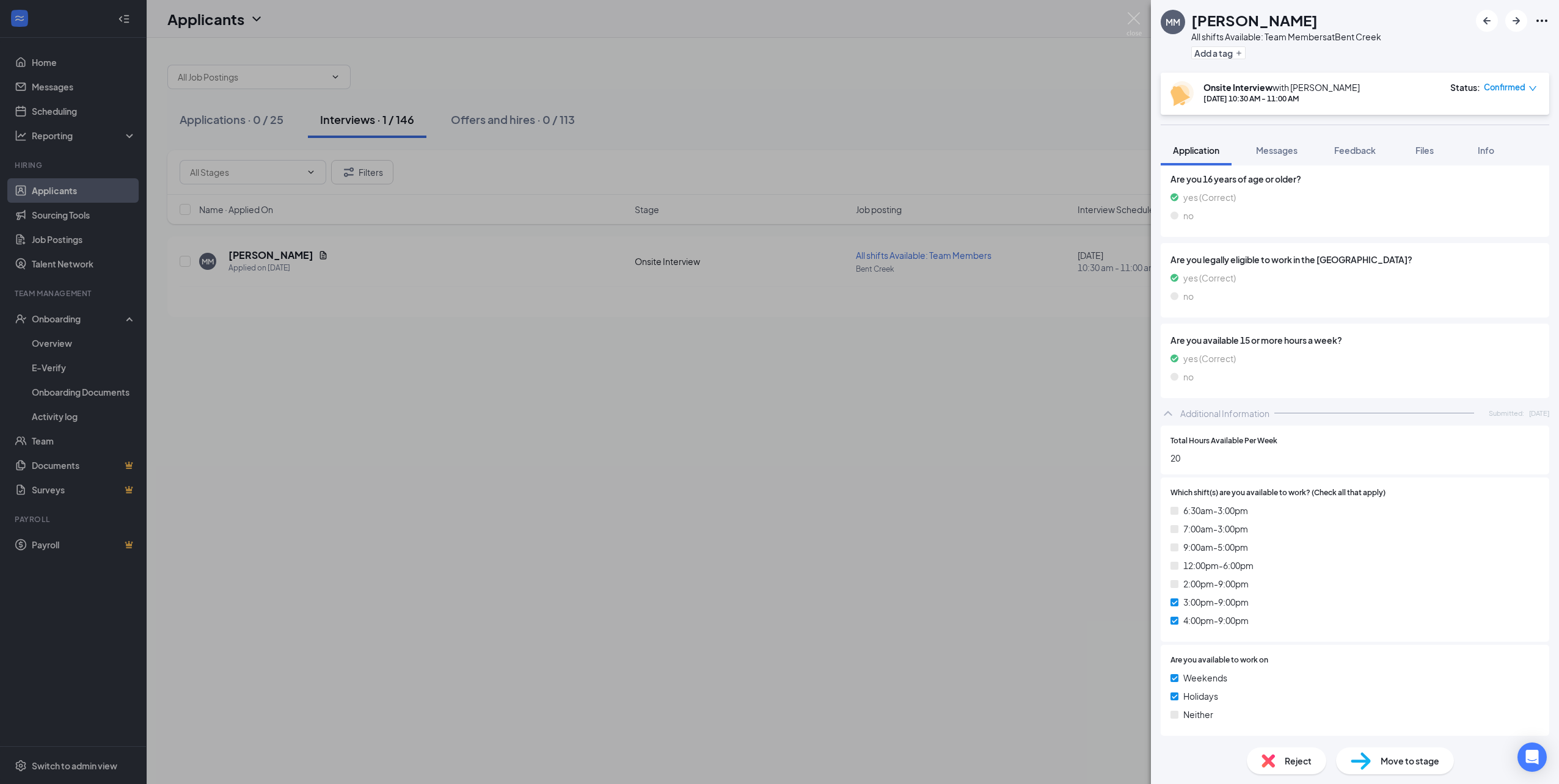
scroll to position [458, 0]
click at [1422, 759] on span "Move to stage" at bounding box center [1410, 761] width 59 height 13
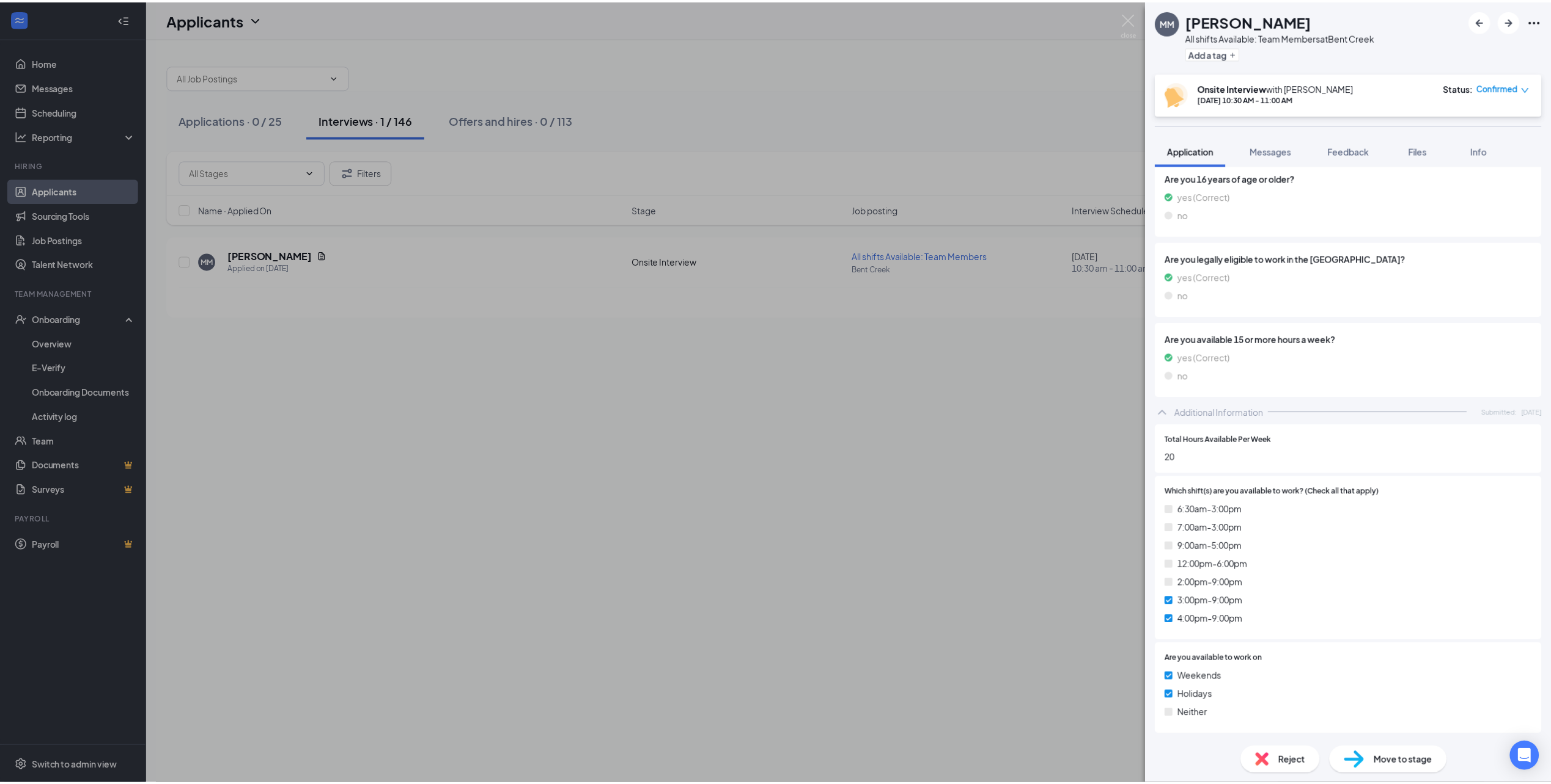
scroll to position [453, 0]
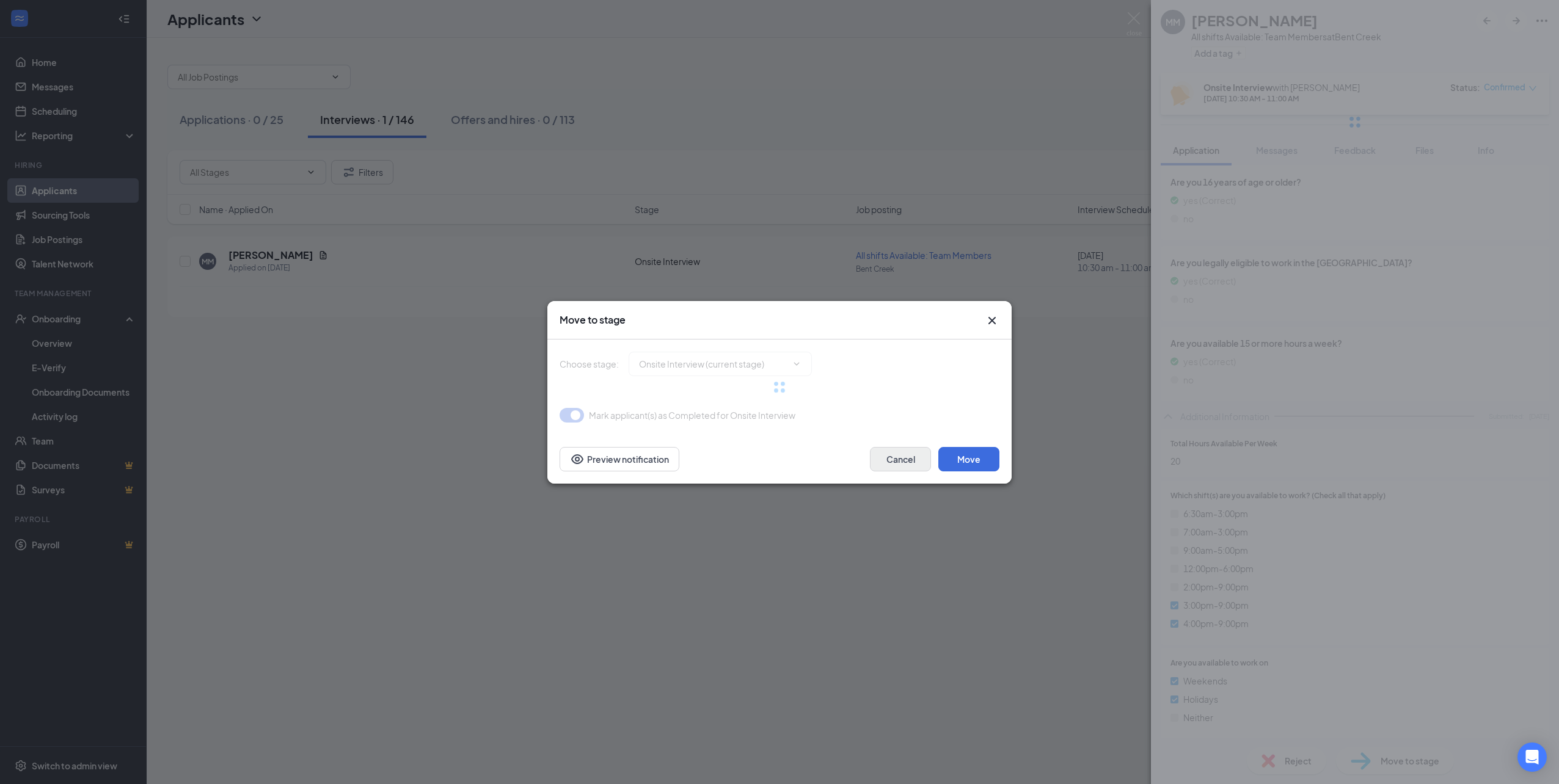
type input "Hiring Complete (final stage)"
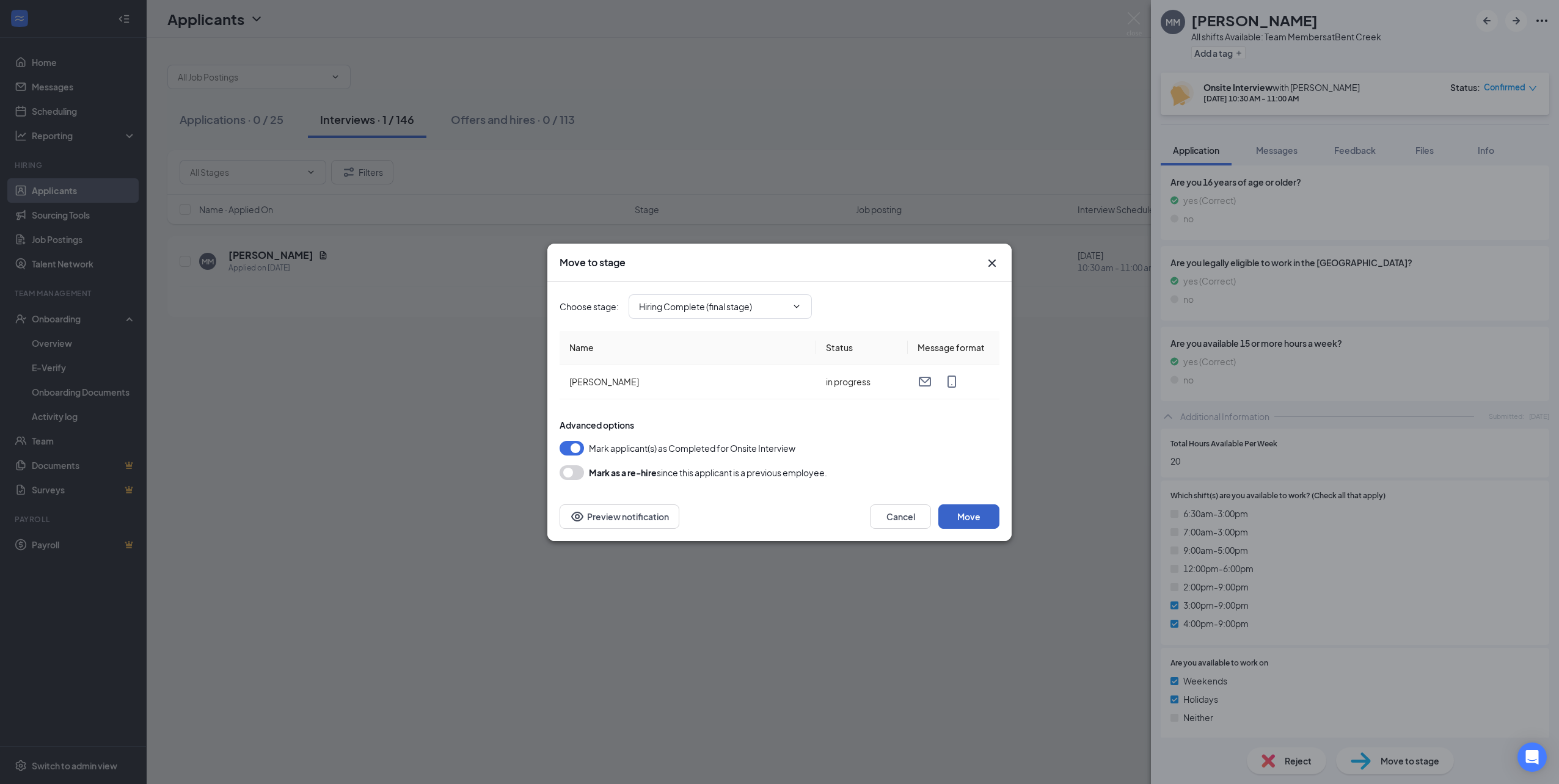
click at [981, 520] on button "Move" at bounding box center [969, 516] width 61 height 24
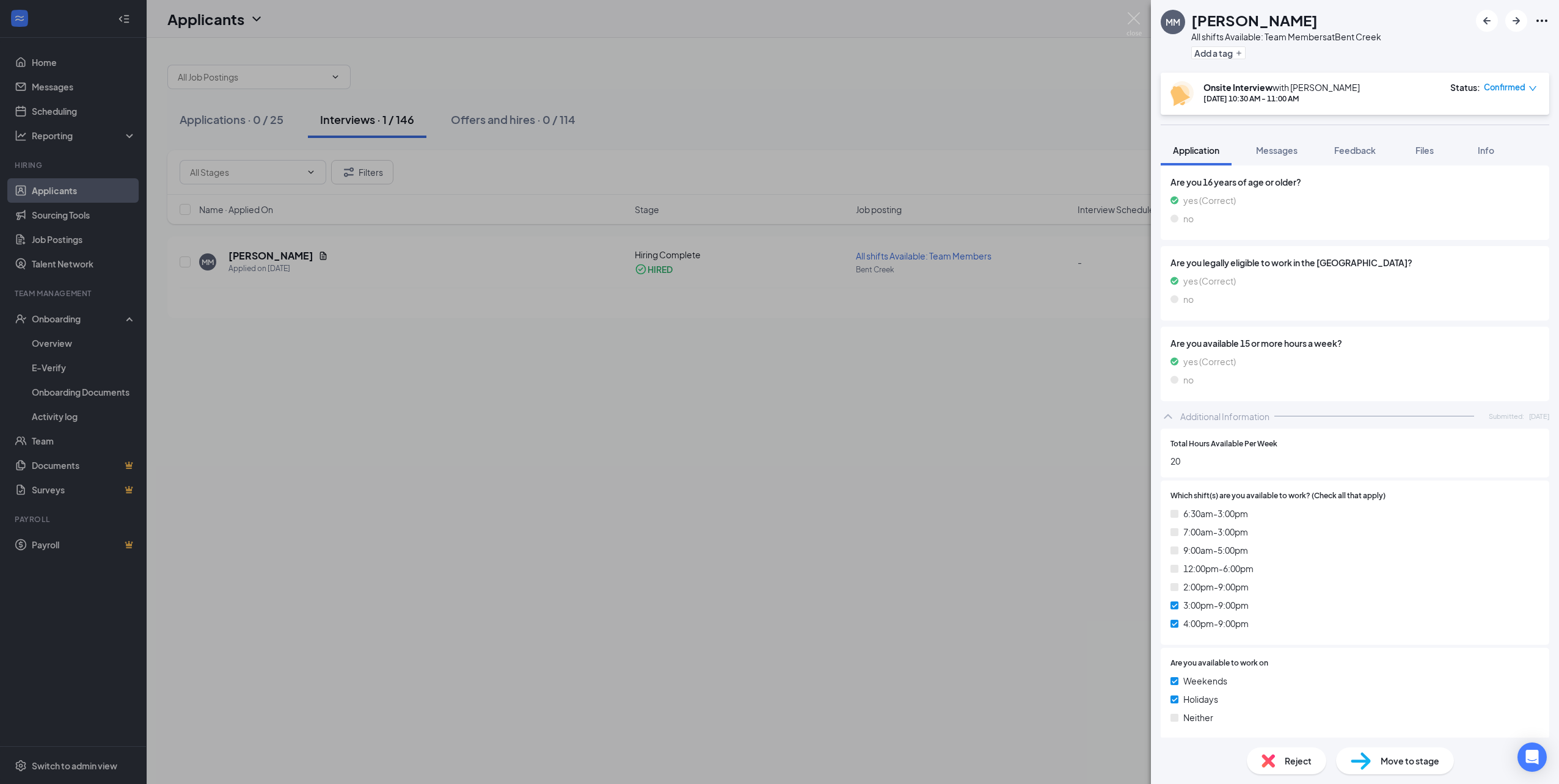
drag, startPoint x: 958, startPoint y: 594, endPoint x: 791, endPoint y: 536, distance: 176.8
click at [961, 594] on div "MM Mya Miller All shifts Available: Team Members at Bent Creek Add a tag Onsite…" at bounding box center [780, 392] width 1559 height 784
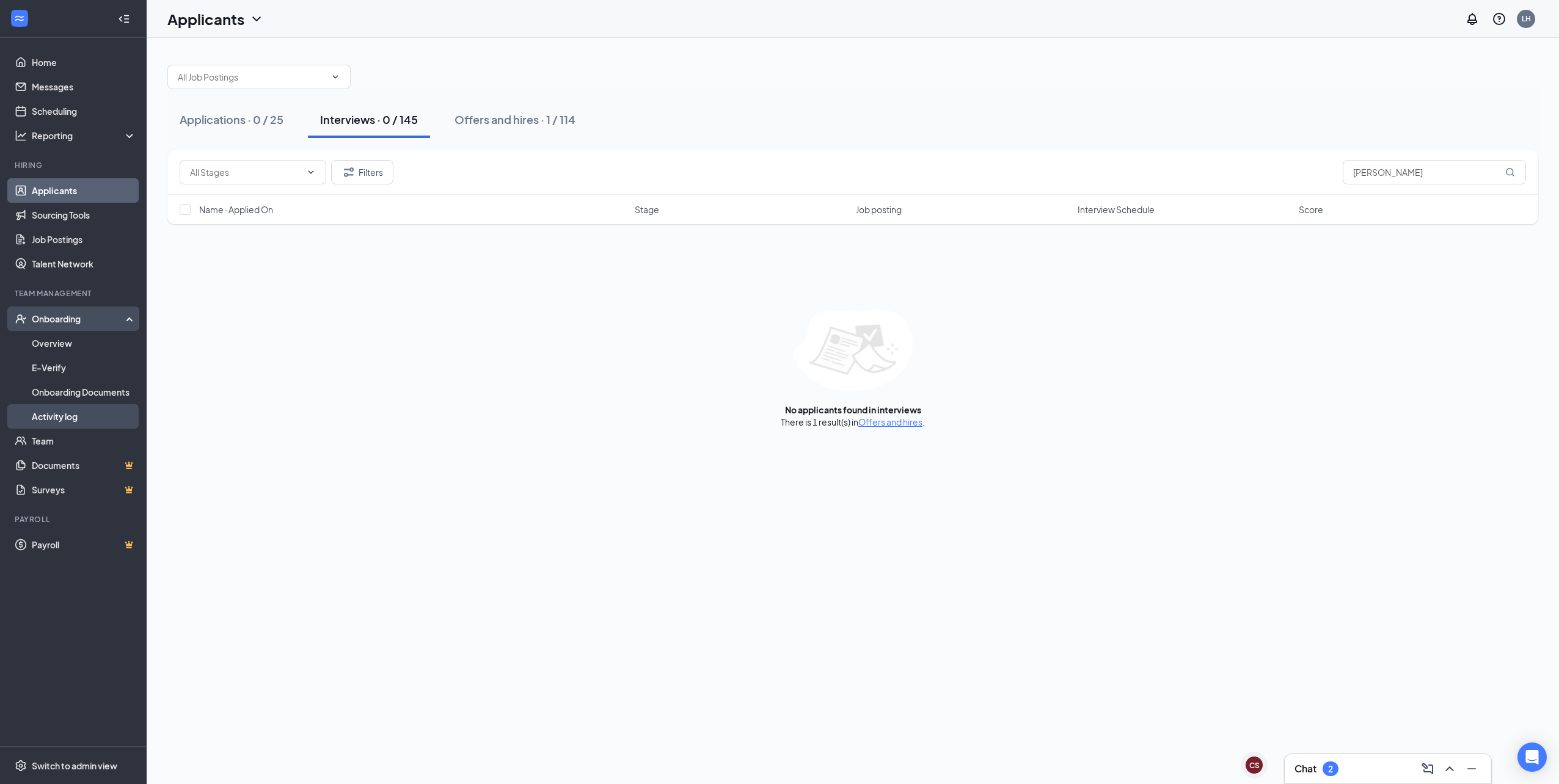
drag, startPoint x: 97, startPoint y: 417, endPoint x: 103, endPoint y: 415, distance: 6.3
click at [97, 417] on link "Activity log" at bounding box center [84, 416] width 105 height 24
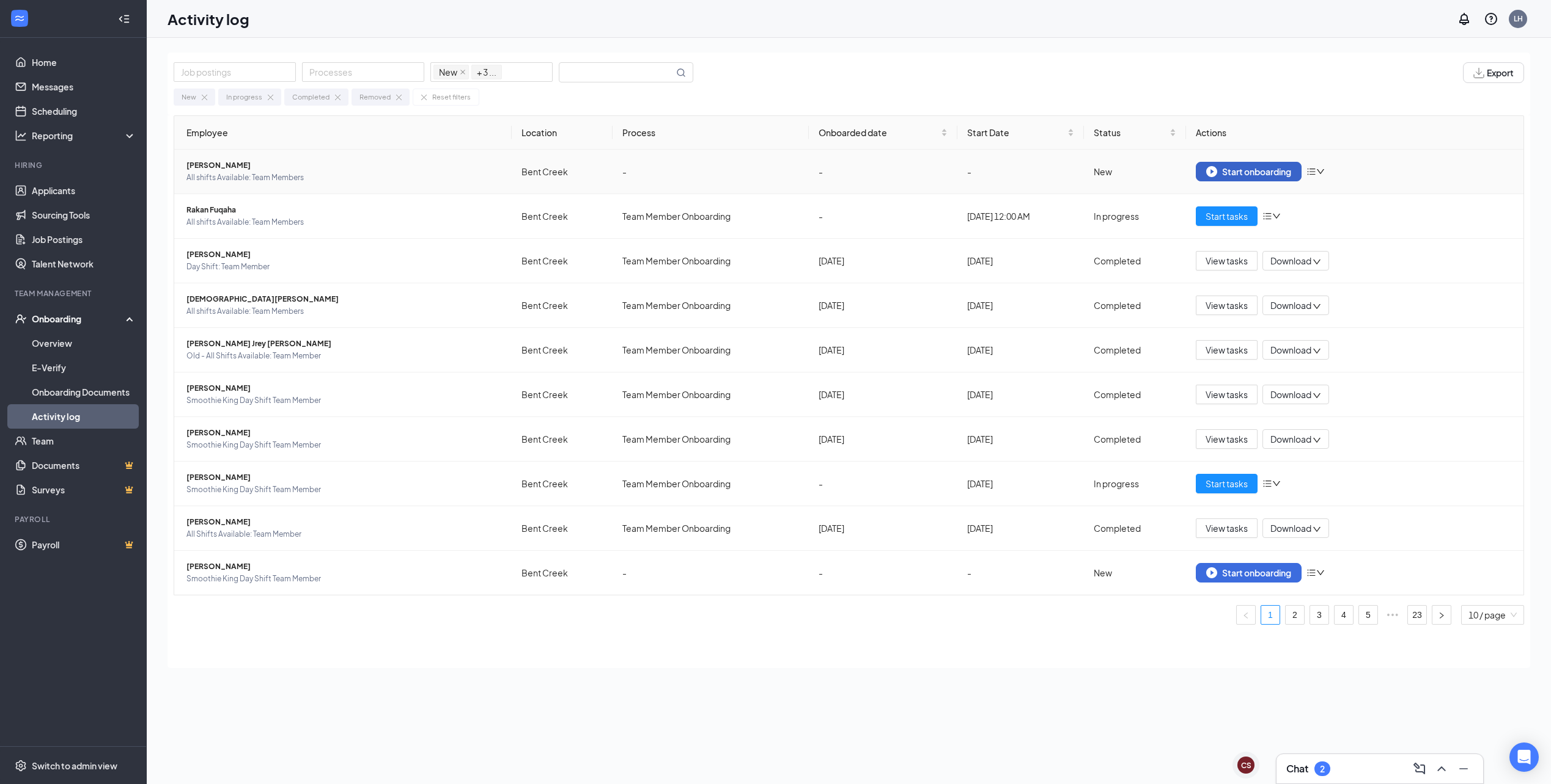
click at [1232, 172] on div "Start onboarding" at bounding box center [1248, 172] width 85 height 11
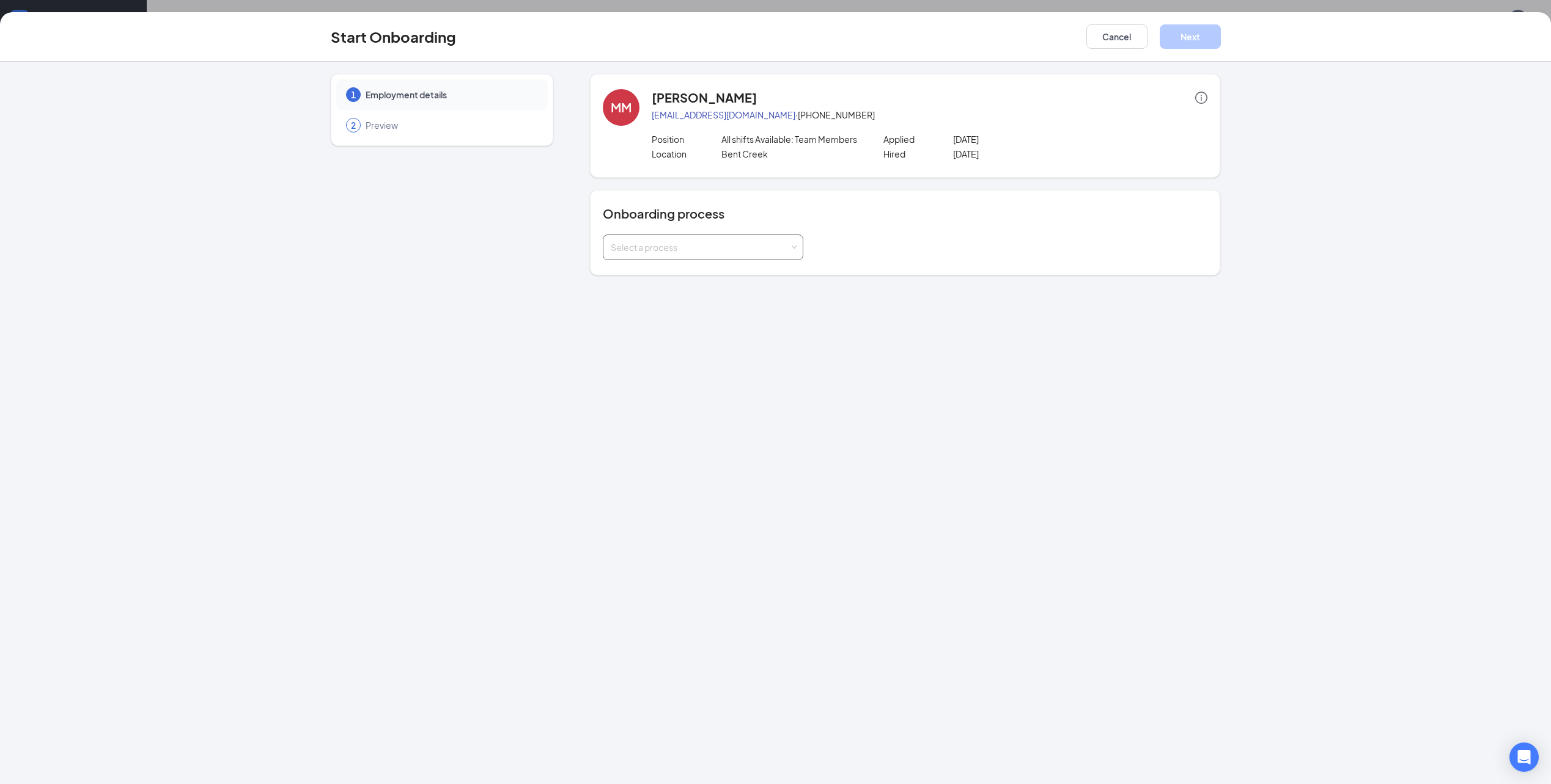
click at [702, 259] on div "Select a process" at bounding box center [702, 247] width 201 height 26
click at [717, 276] on li "Team Member Onboarding" at bounding box center [702, 273] width 201 height 22
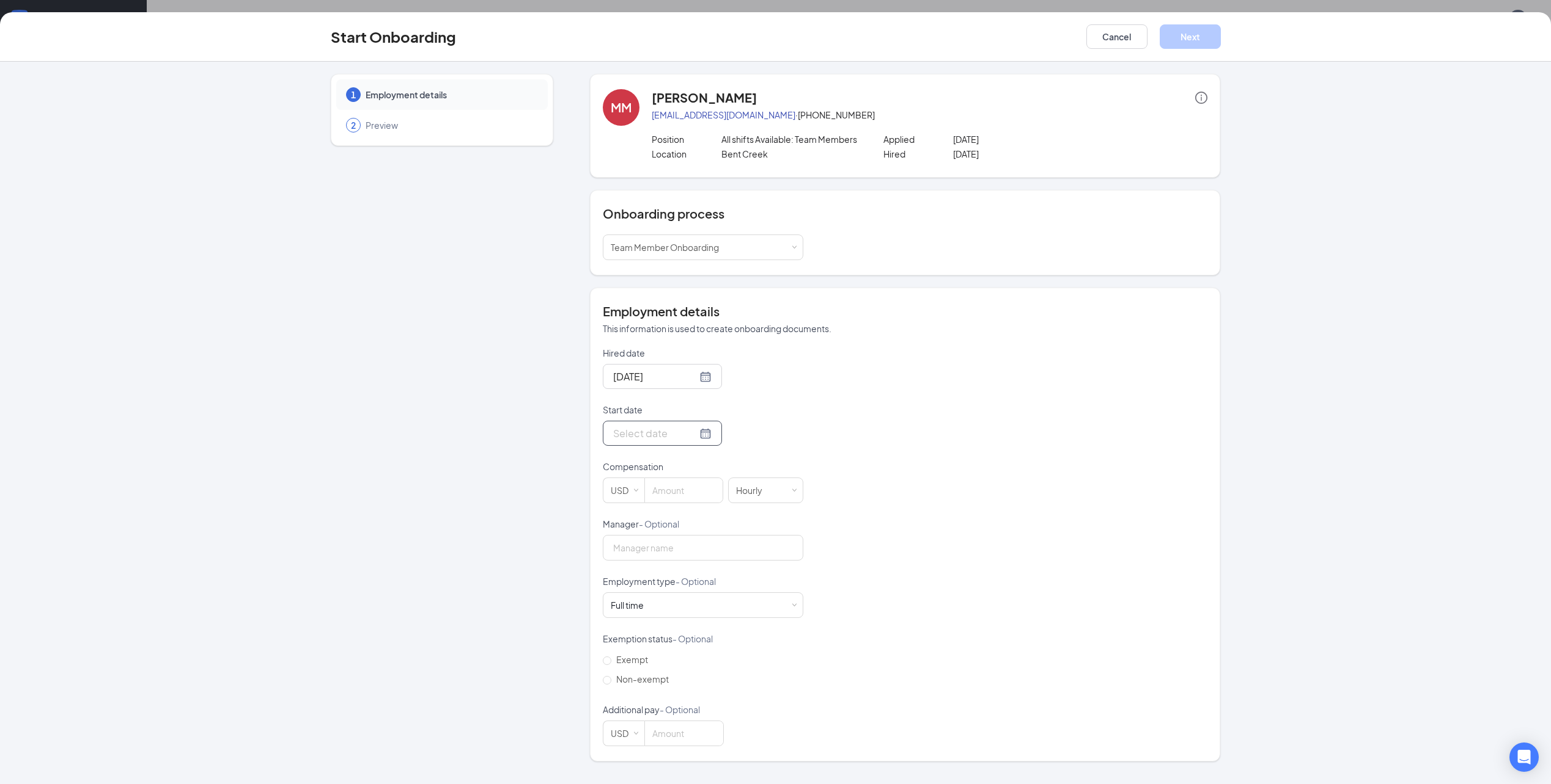
click at [659, 431] on input "Start date" at bounding box center [655, 433] width 84 height 16
type input "[DATE]"
click at [647, 539] on div "15" at bounding box center [643, 542] width 15 height 15
click at [703, 489] on input at bounding box center [683, 490] width 77 height 24
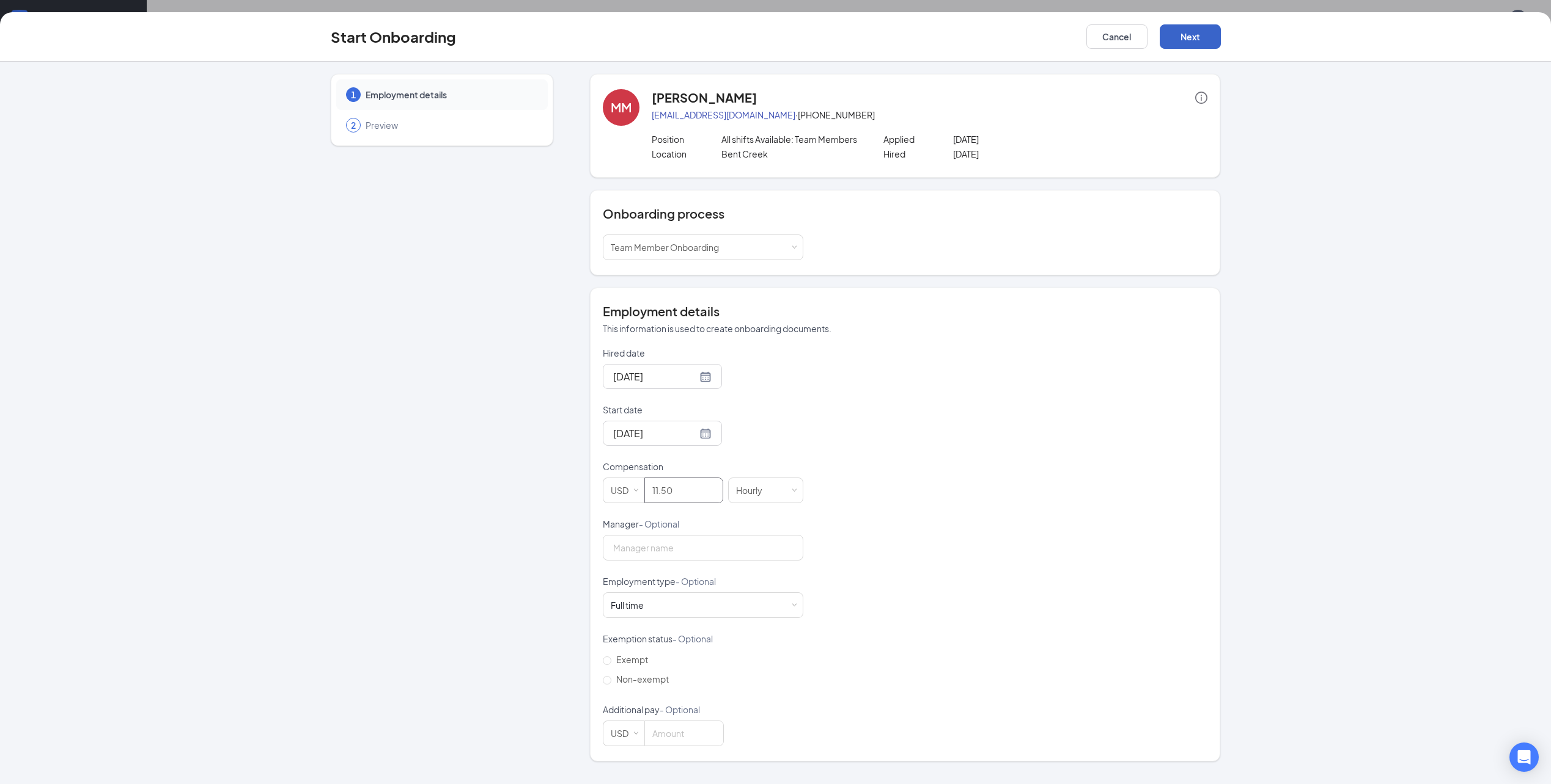
type input "11.5"
click at [1192, 38] on button "Next" at bounding box center [1190, 36] width 61 height 24
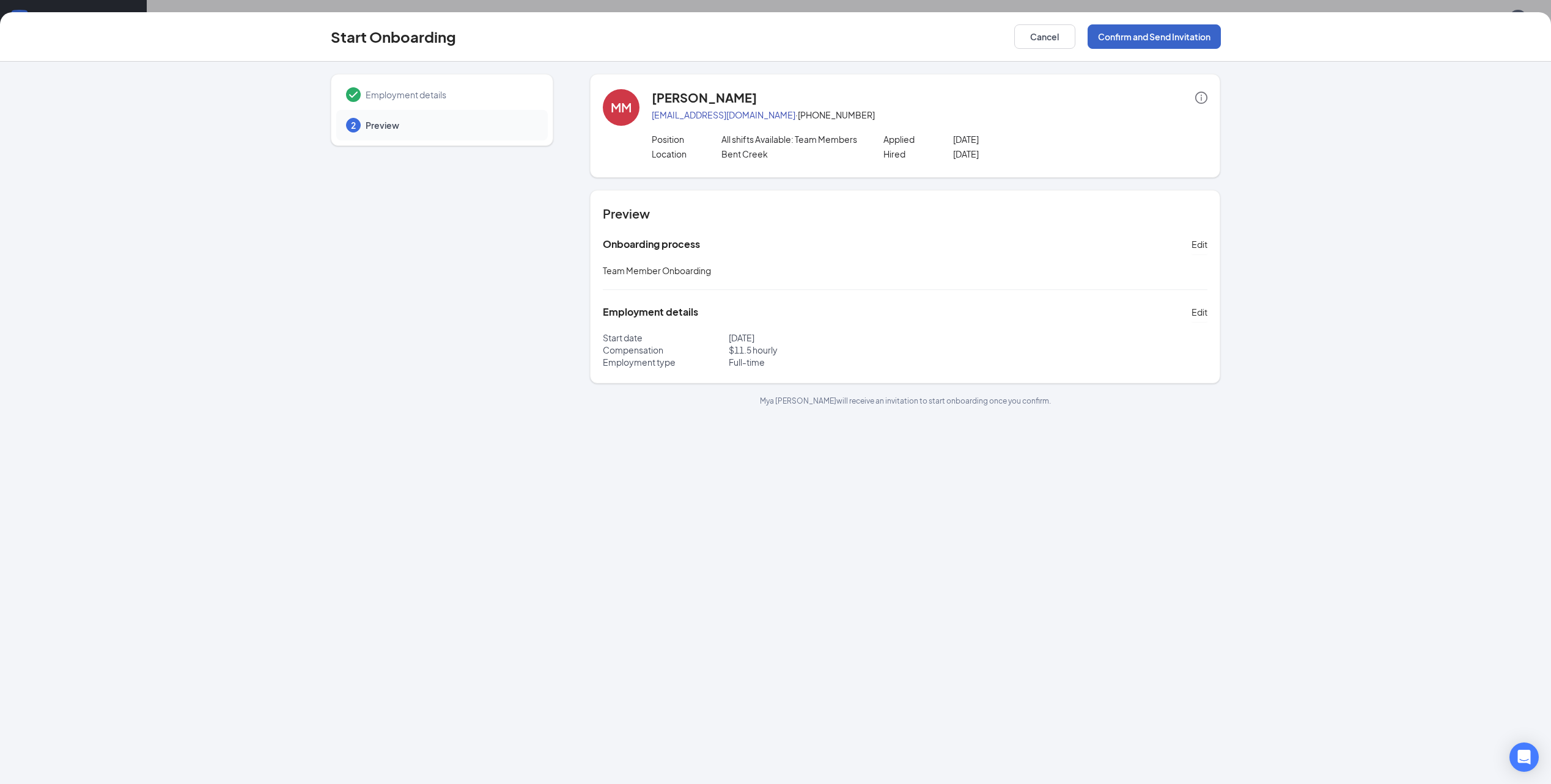
click at [1161, 35] on button "Confirm and Send Invitation" at bounding box center [1154, 36] width 134 height 24
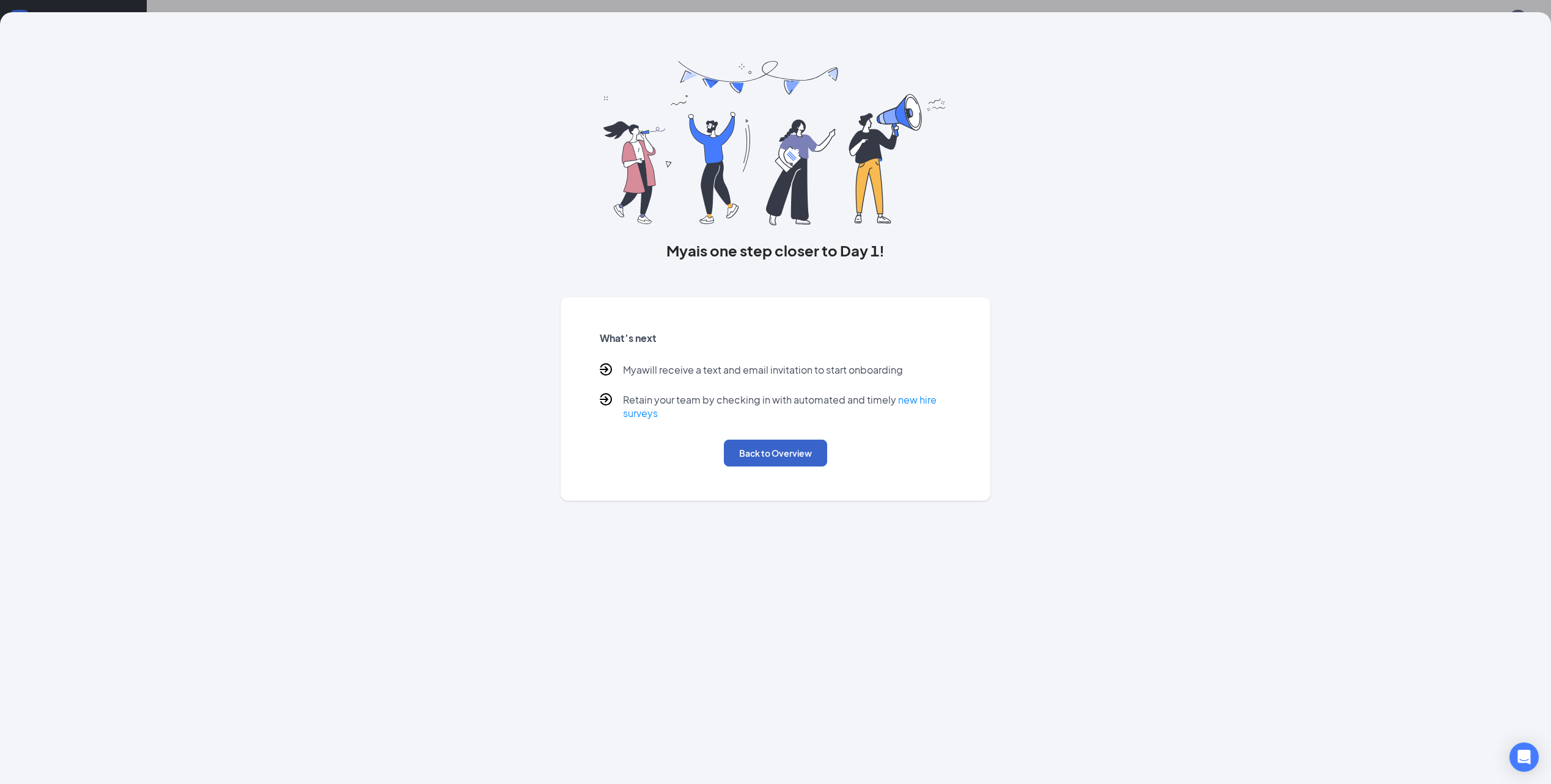
click at [779, 459] on button "Back to Overview" at bounding box center [775, 453] width 103 height 27
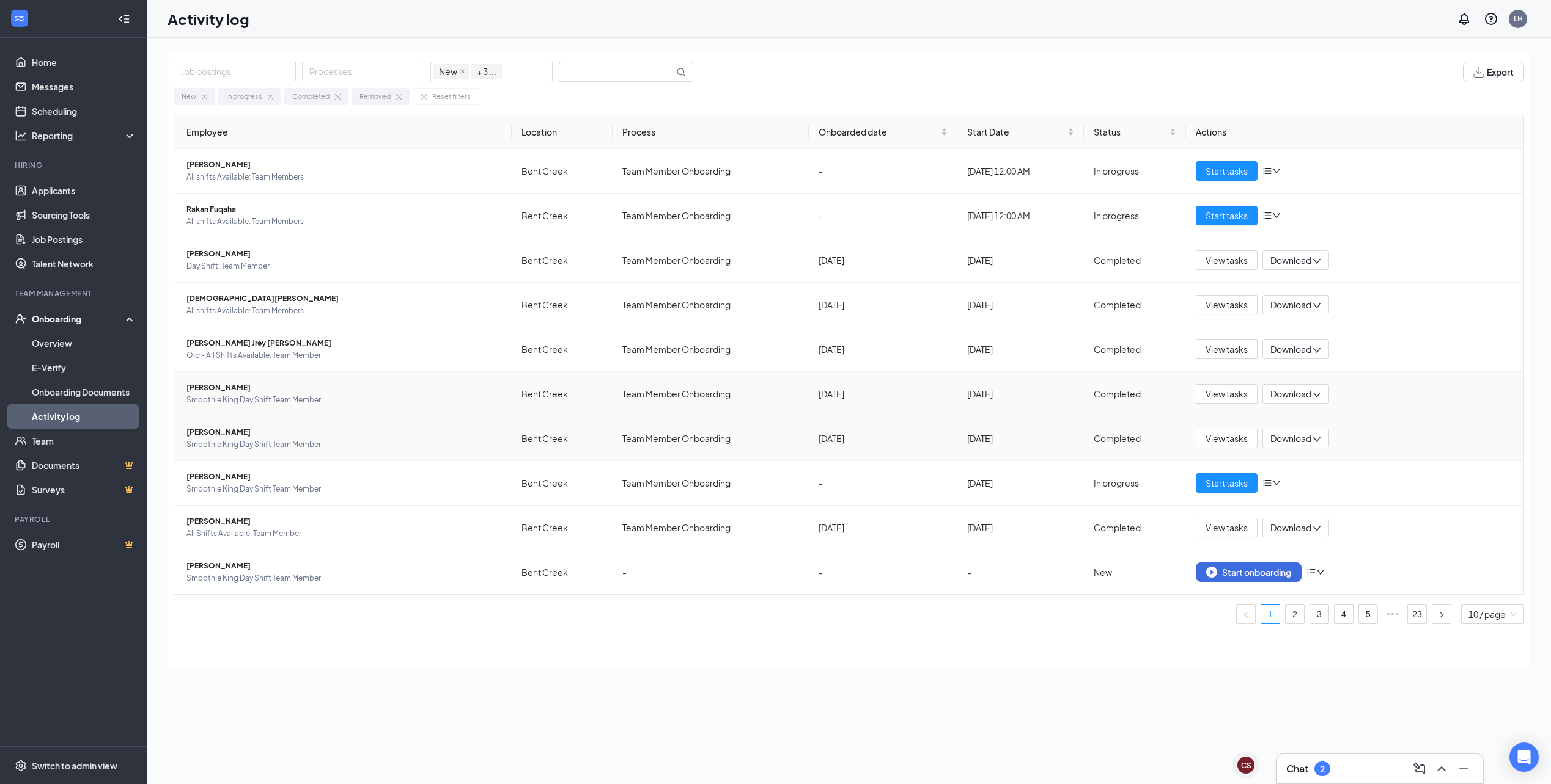
scroll to position [0, 0]
click at [455, 32] on div "Activity log LH" at bounding box center [849, 19] width 1404 height 38
